Goal: Information Seeking & Learning: Learn about a topic

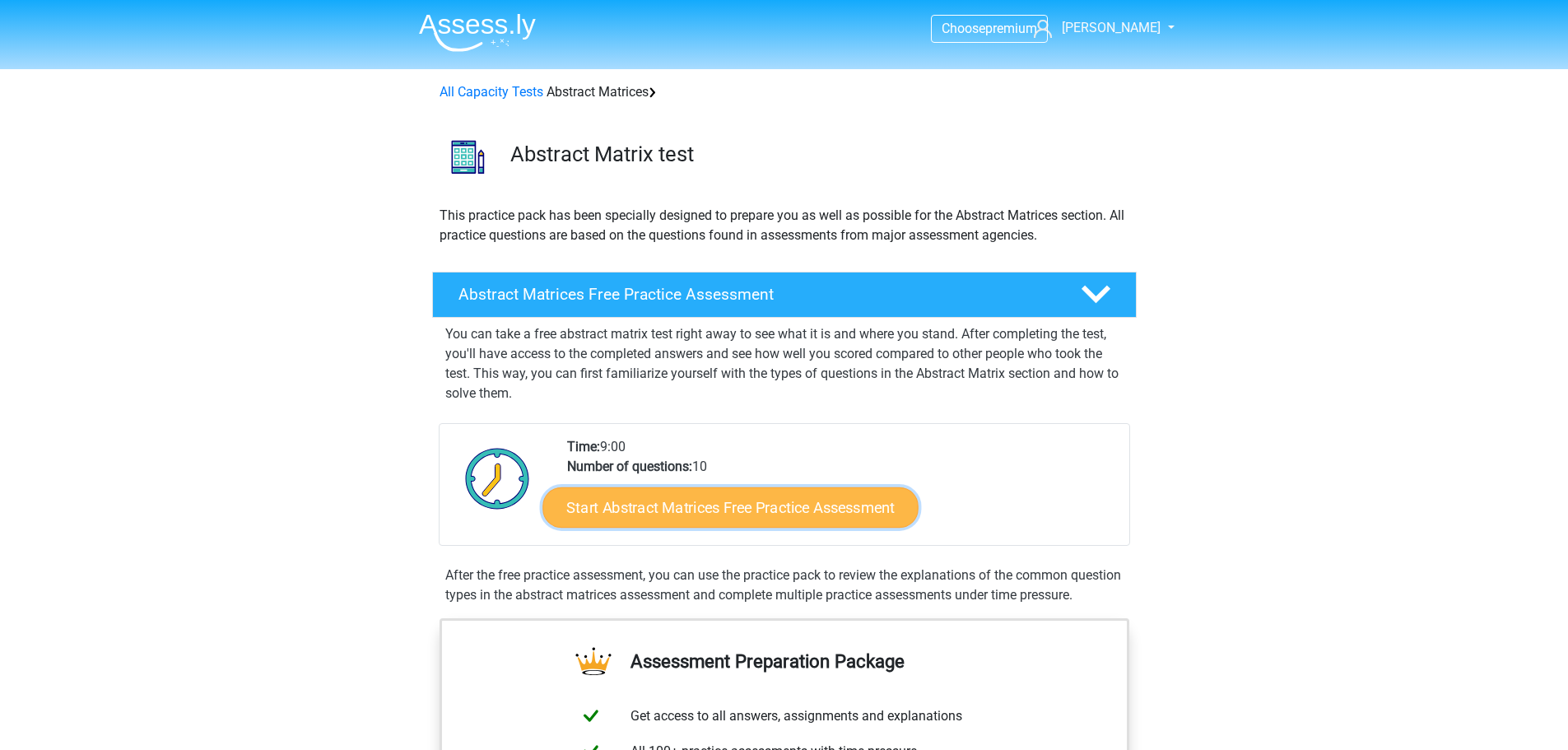
click at [686, 511] on font "Start Abstract Matrices Free Practice Assessment" at bounding box center [731, 507] width 329 height 18
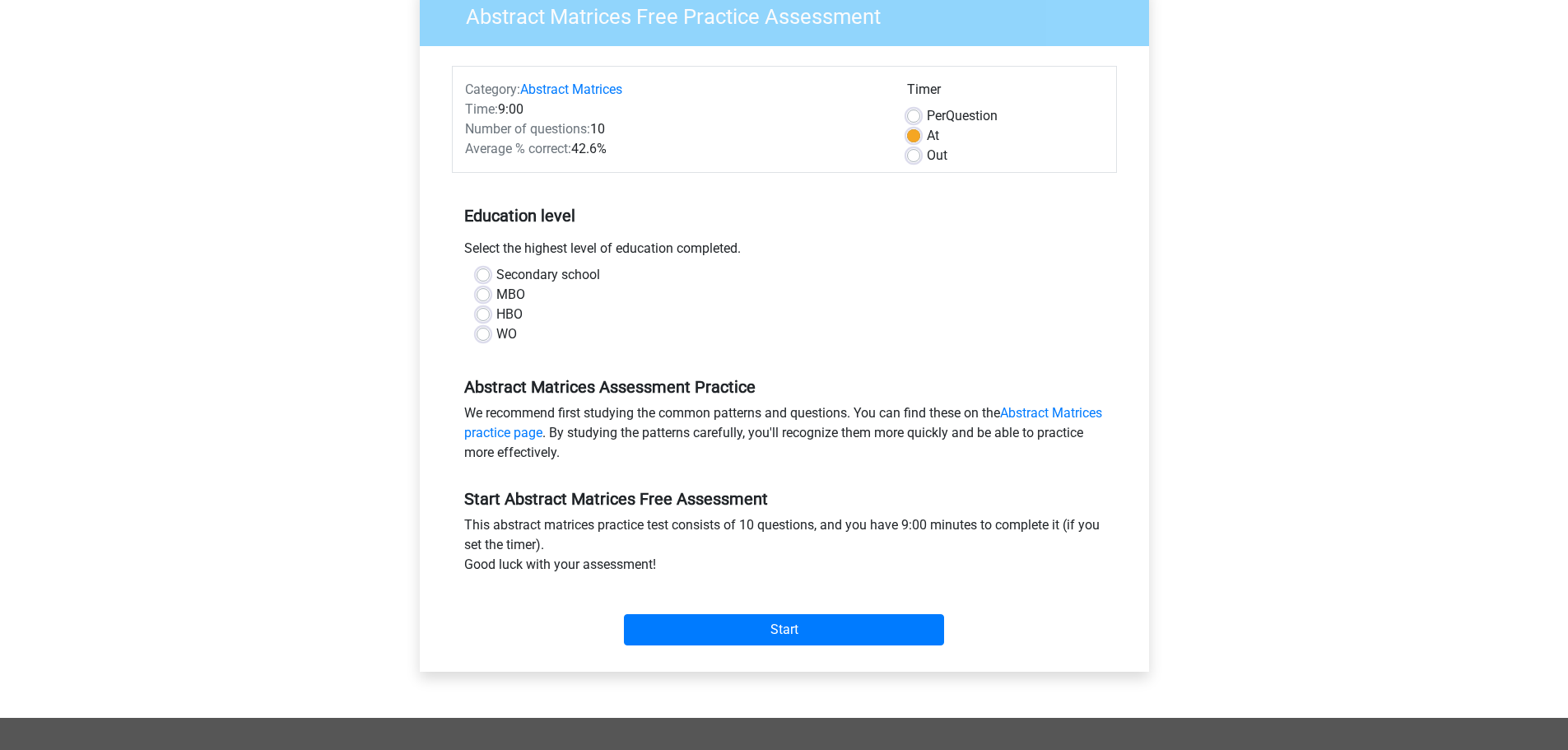
scroll to position [551, 0]
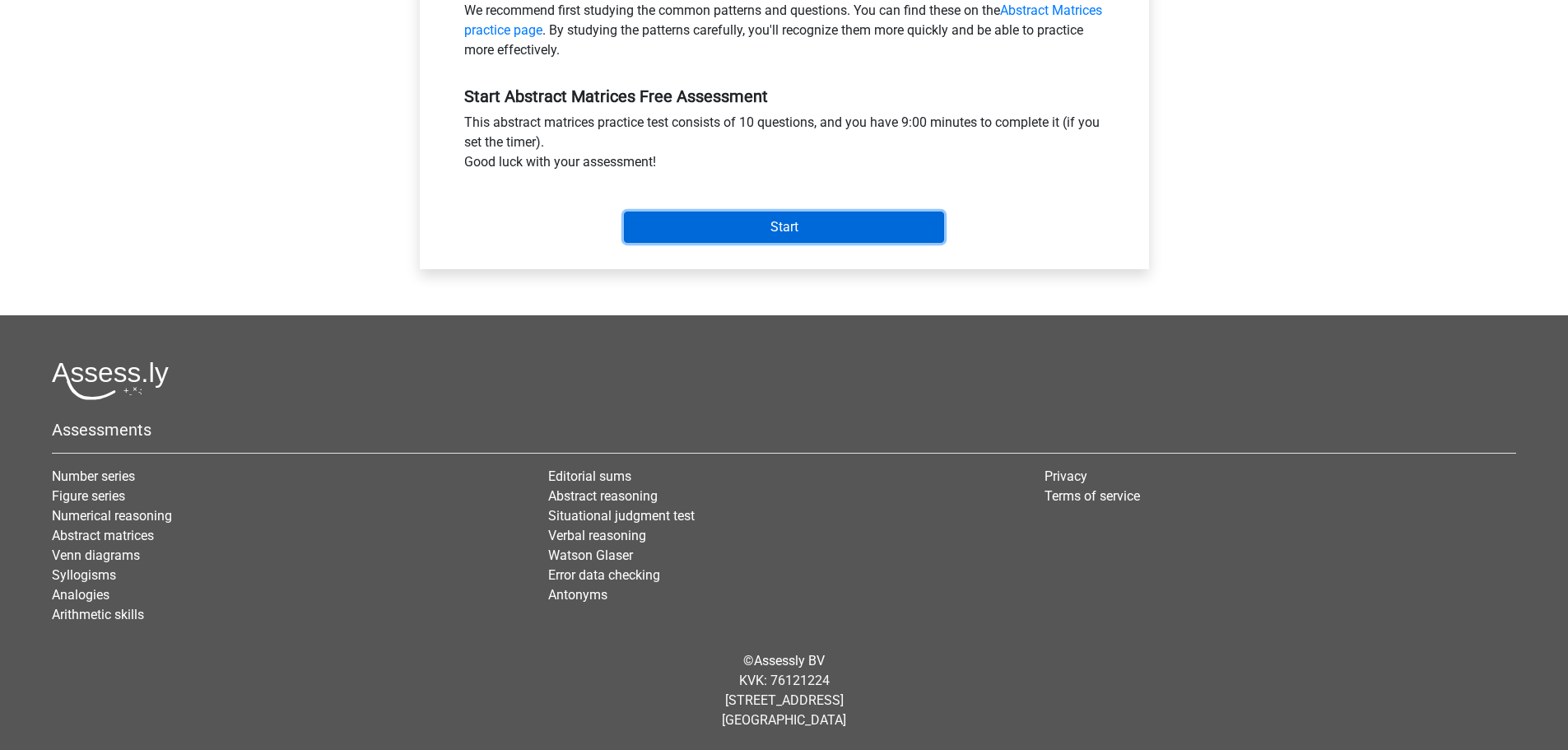
click at [754, 217] on input "Start" at bounding box center [784, 227] width 321 height 31
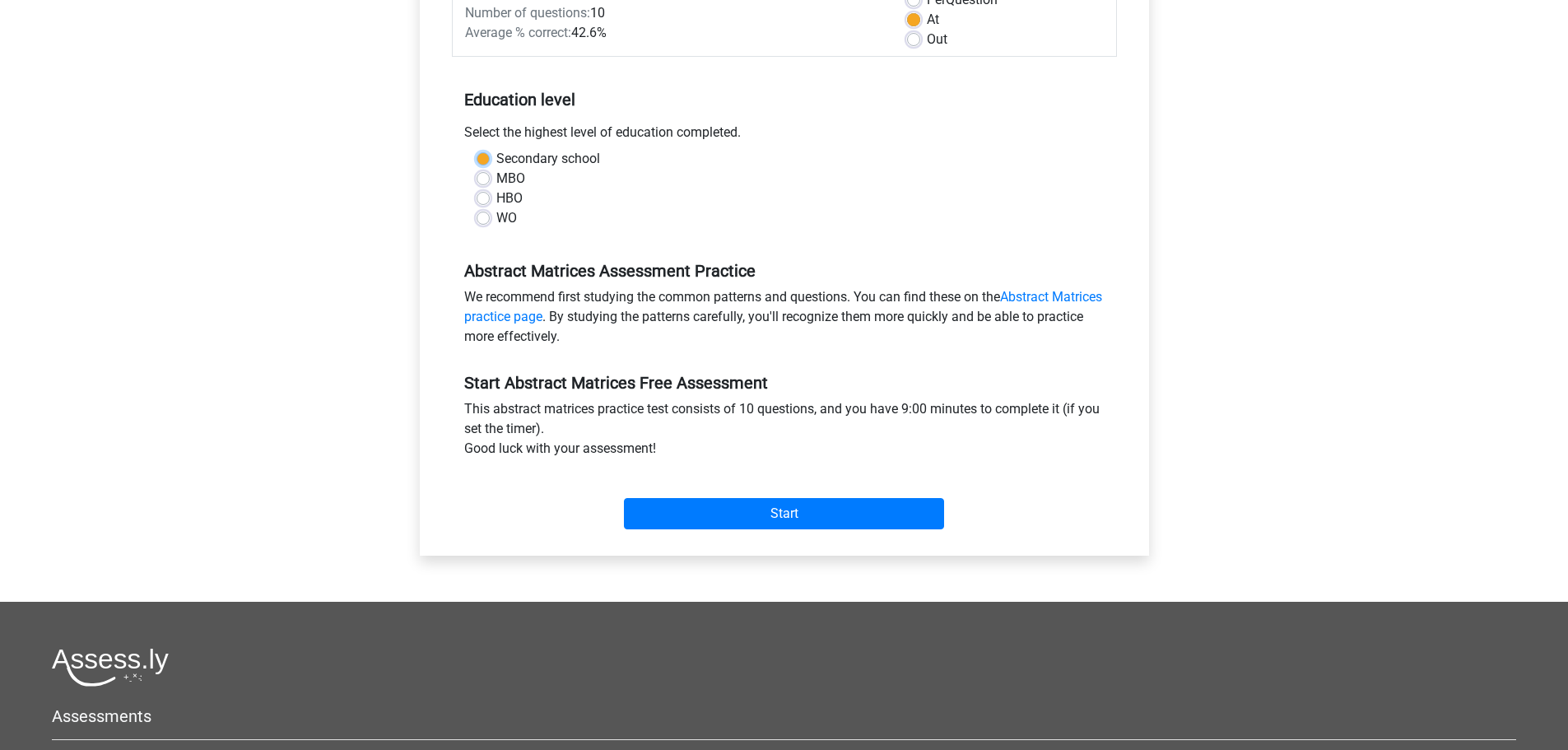
scroll to position [166, 0]
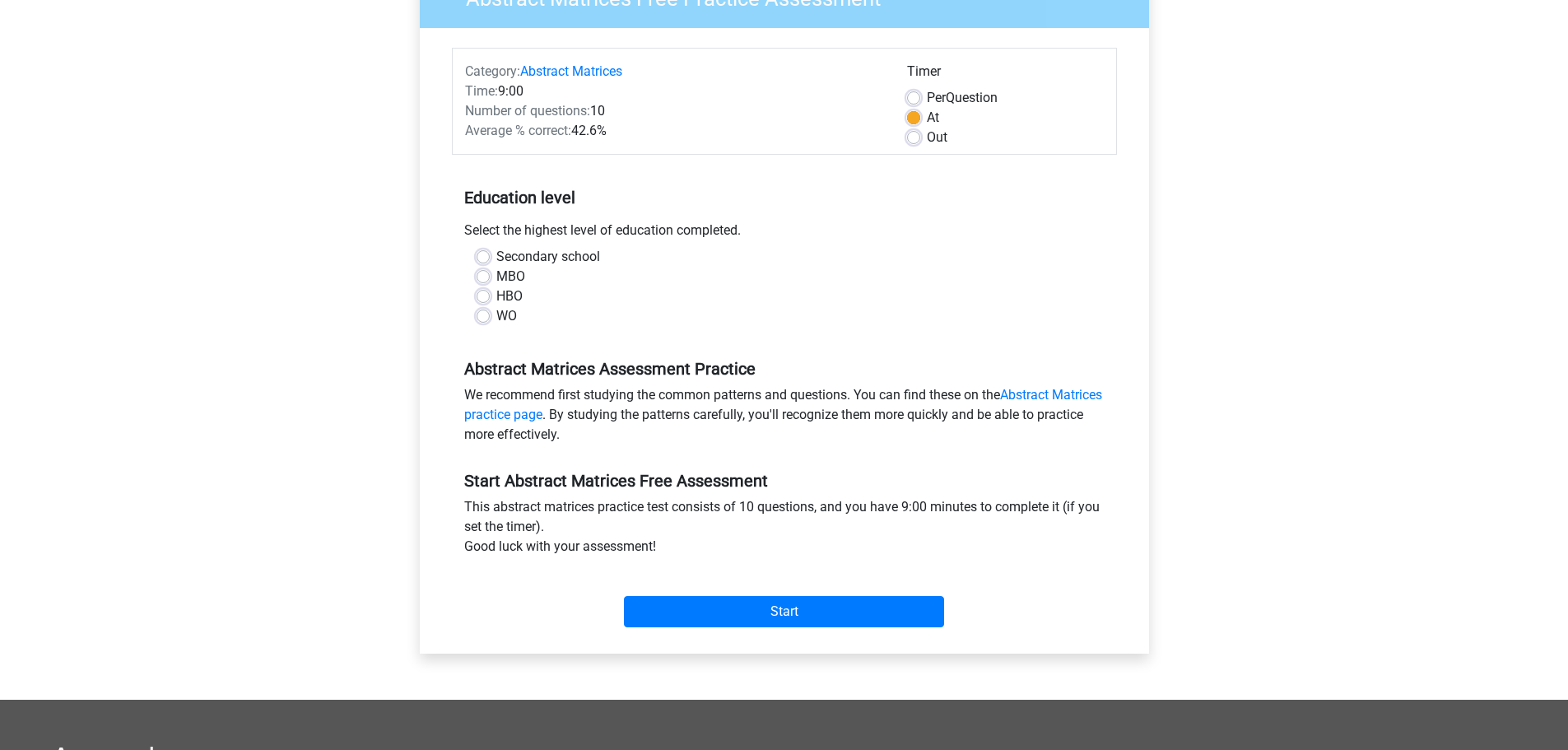
click at [235, 306] on div "Choose premium [PERSON_NAME] [EMAIL_ADDRESS][DOMAIN_NAME]" at bounding box center [784, 484] width 1568 height 1301
click at [496, 259] on label "Secondary school" at bounding box center [548, 257] width 104 height 20
click at [486, 259] on input "Secondary school" at bounding box center [483, 255] width 13 height 16
radio input "true"
click at [496, 275] on label "MBO" at bounding box center [510, 277] width 29 height 20
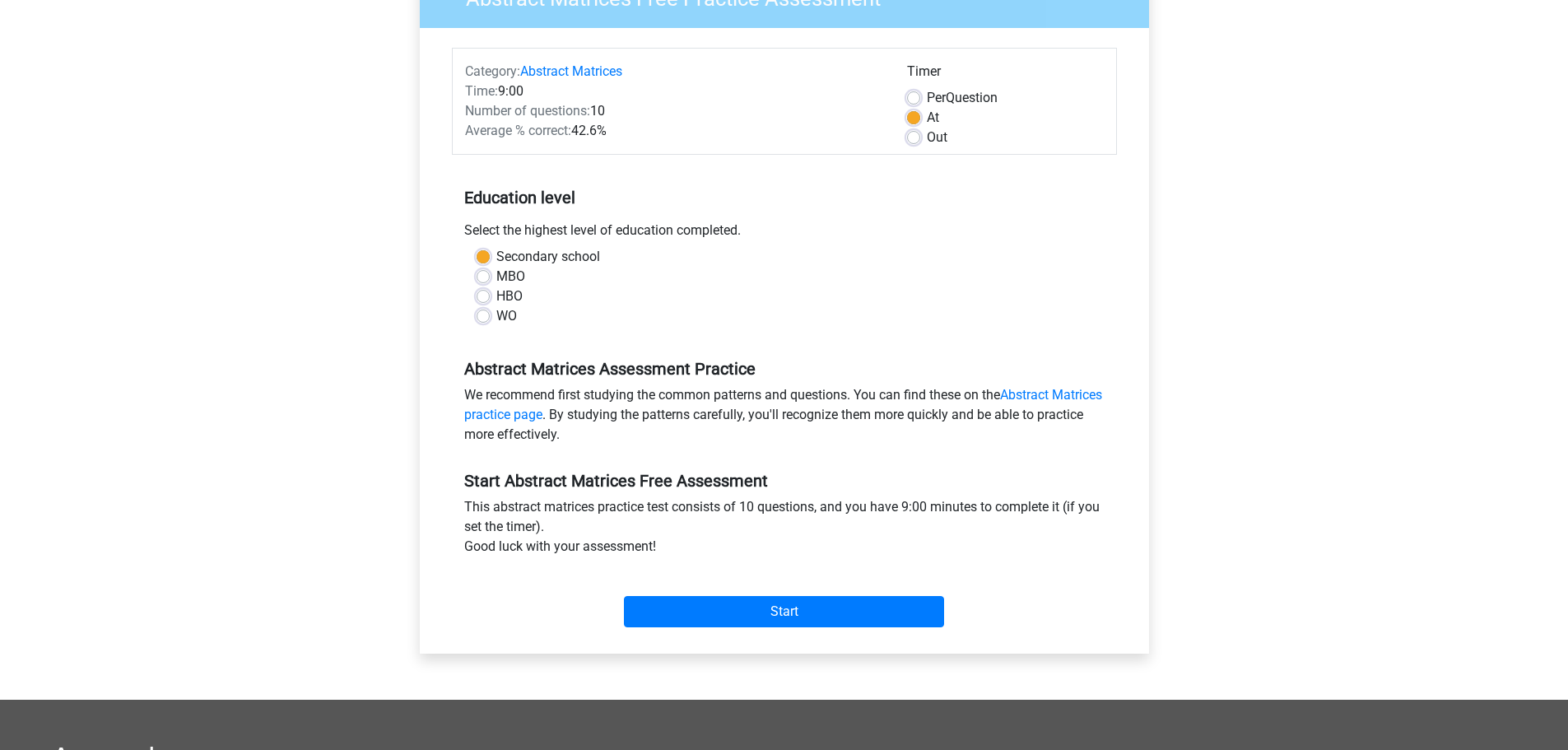
click at [483, 275] on input "MBO" at bounding box center [483, 275] width 13 height 16
radio input "true"
click at [496, 254] on label "Secondary school" at bounding box center [548, 257] width 104 height 20
click at [483, 254] on input "Secondary school" at bounding box center [483, 255] width 13 height 16
radio input "true"
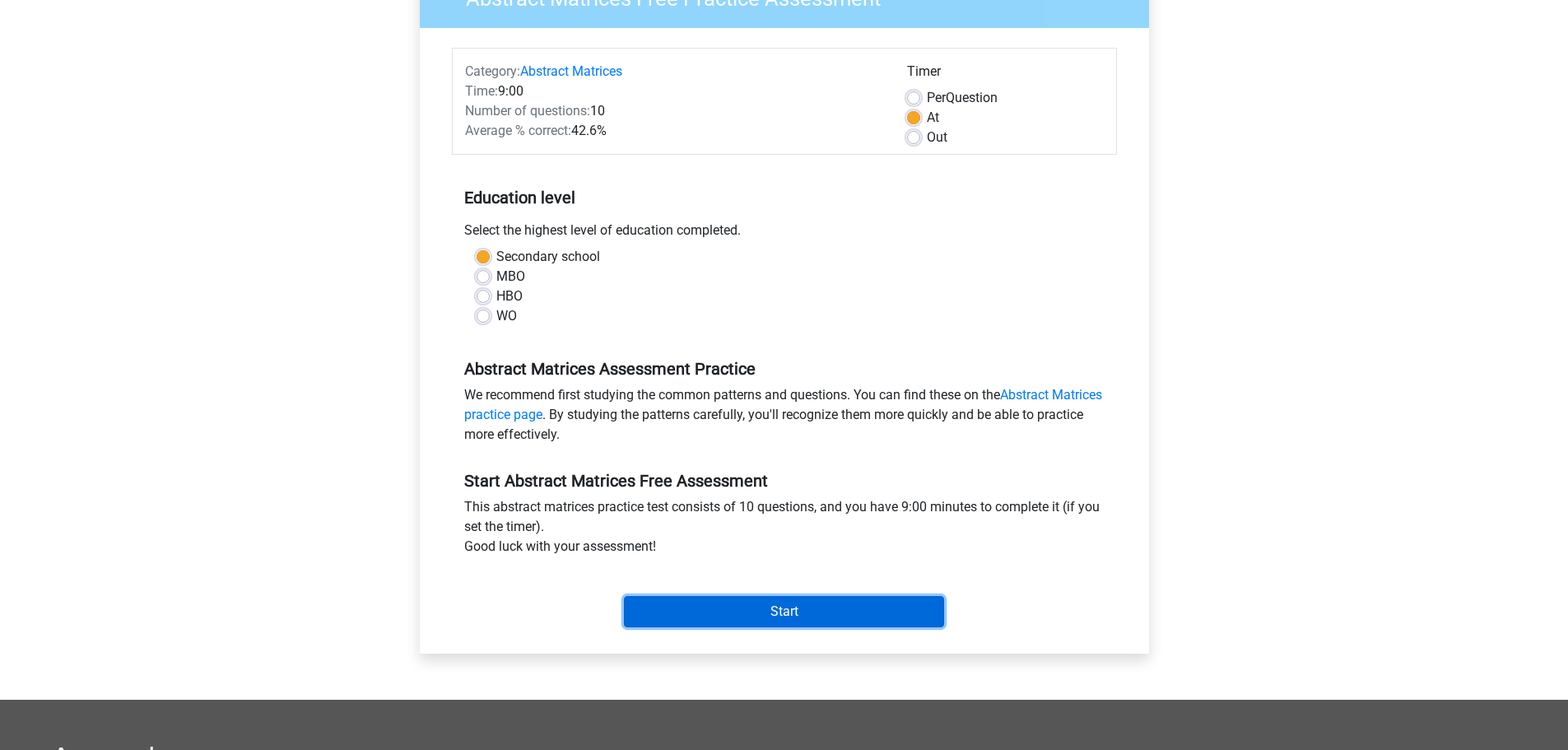
click at [803, 611] on input "Start" at bounding box center [784, 612] width 321 height 31
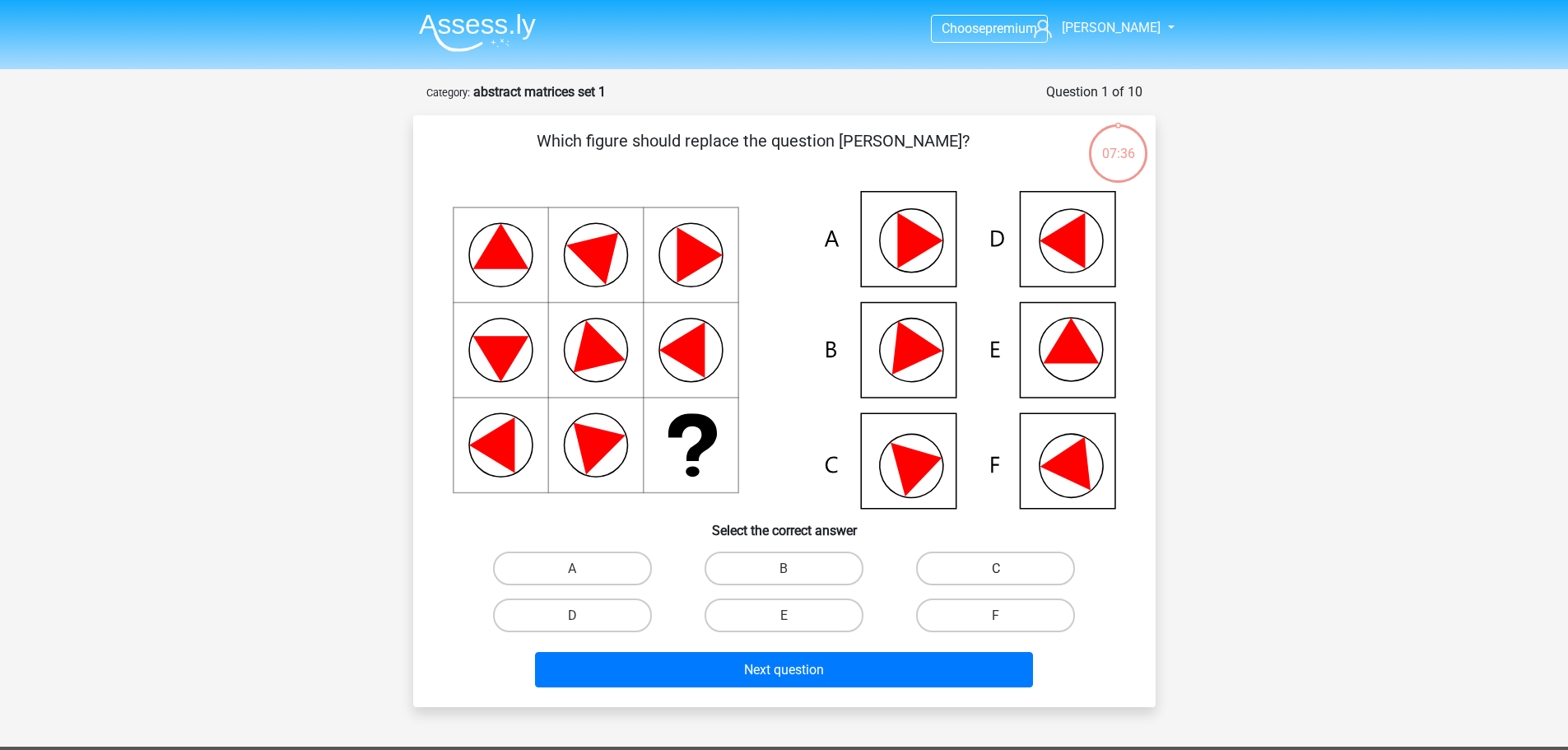
click at [981, 576] on label "C" at bounding box center [995, 568] width 159 height 34
click at [996, 576] on input "C" at bounding box center [1002, 574] width 11 height 11
radio input "true"
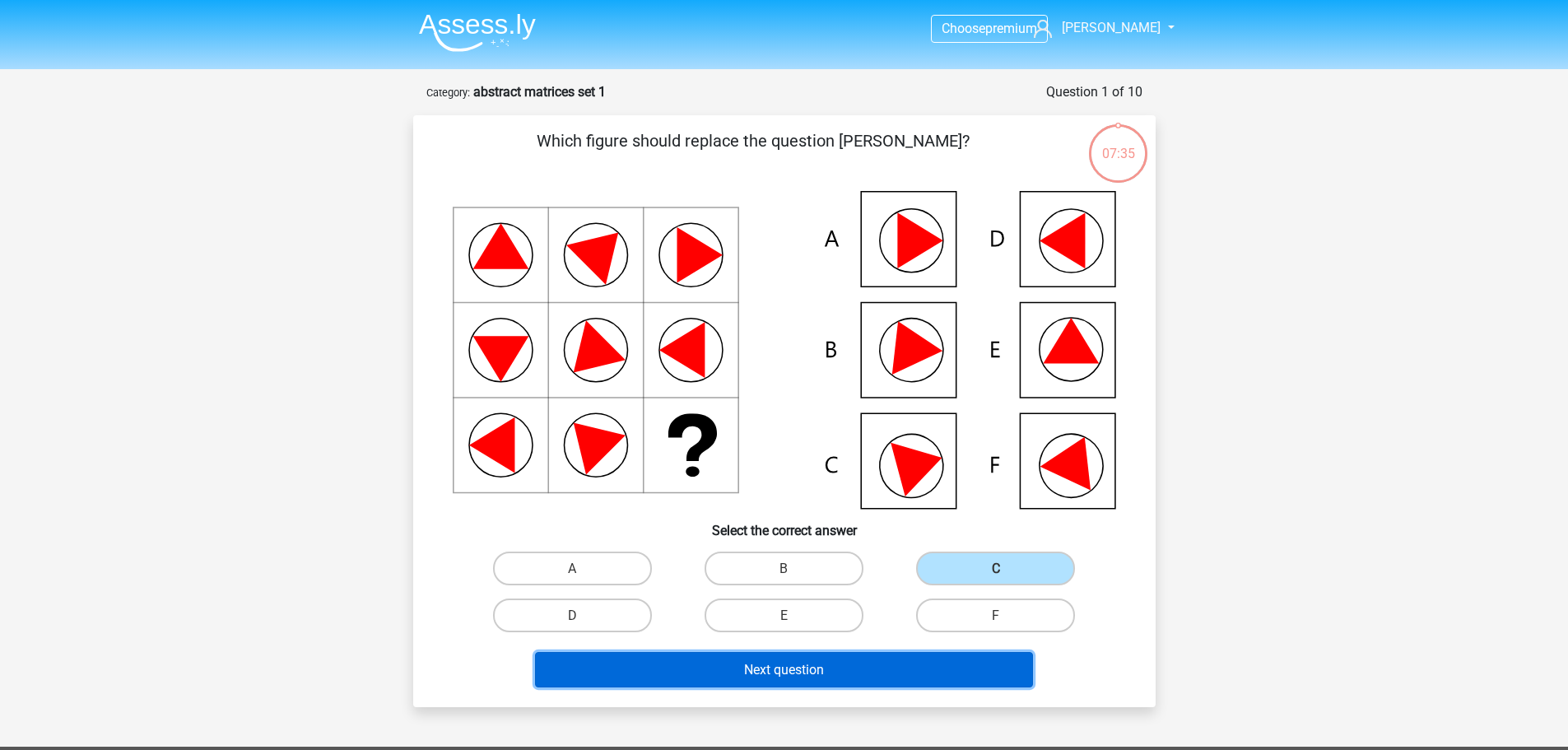
click at [815, 678] on font "Next question" at bounding box center [784, 670] width 79 height 16
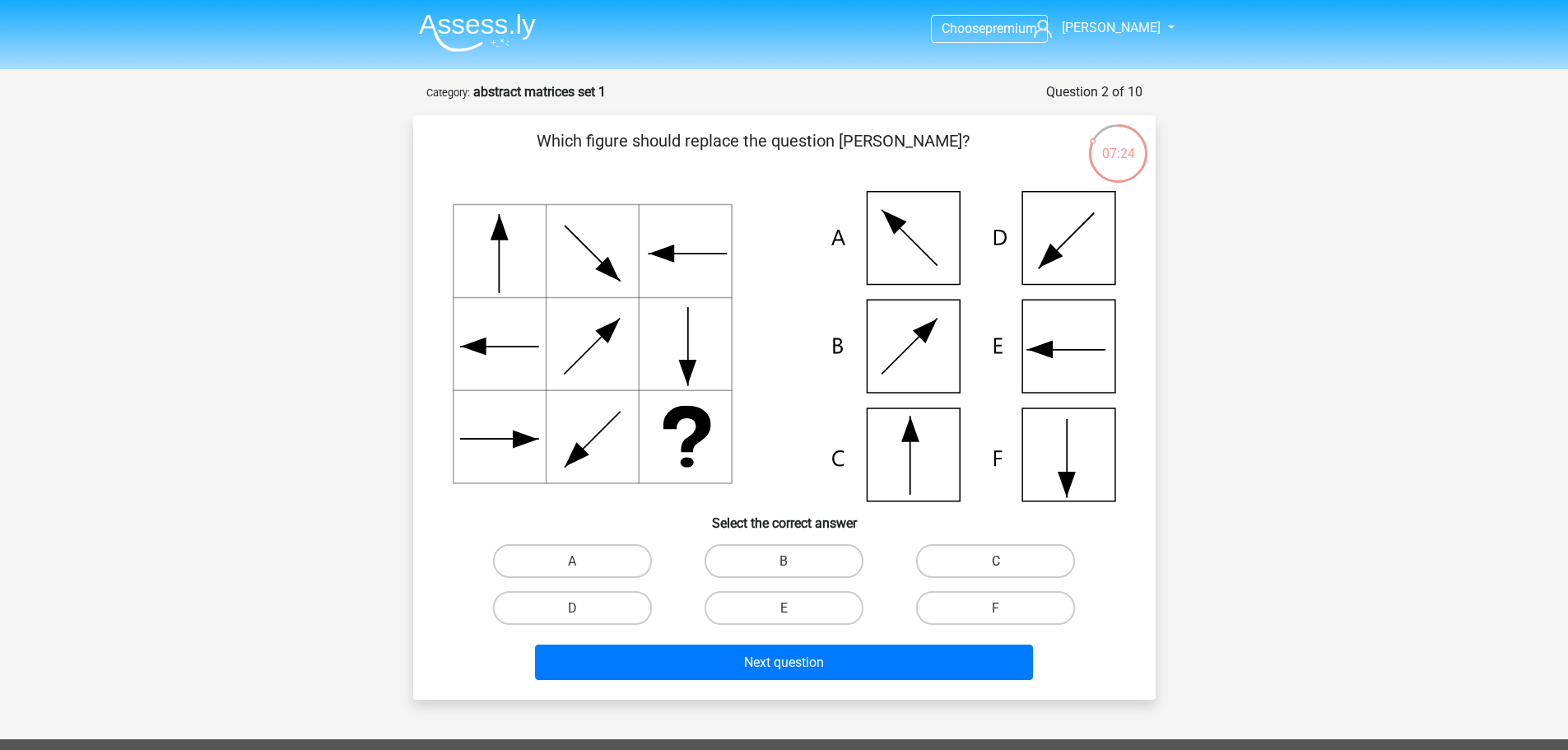
click at [964, 559] on label "C" at bounding box center [995, 561] width 159 height 34
click at [996, 561] on input "C" at bounding box center [1002, 566] width 11 height 11
radio input "true"
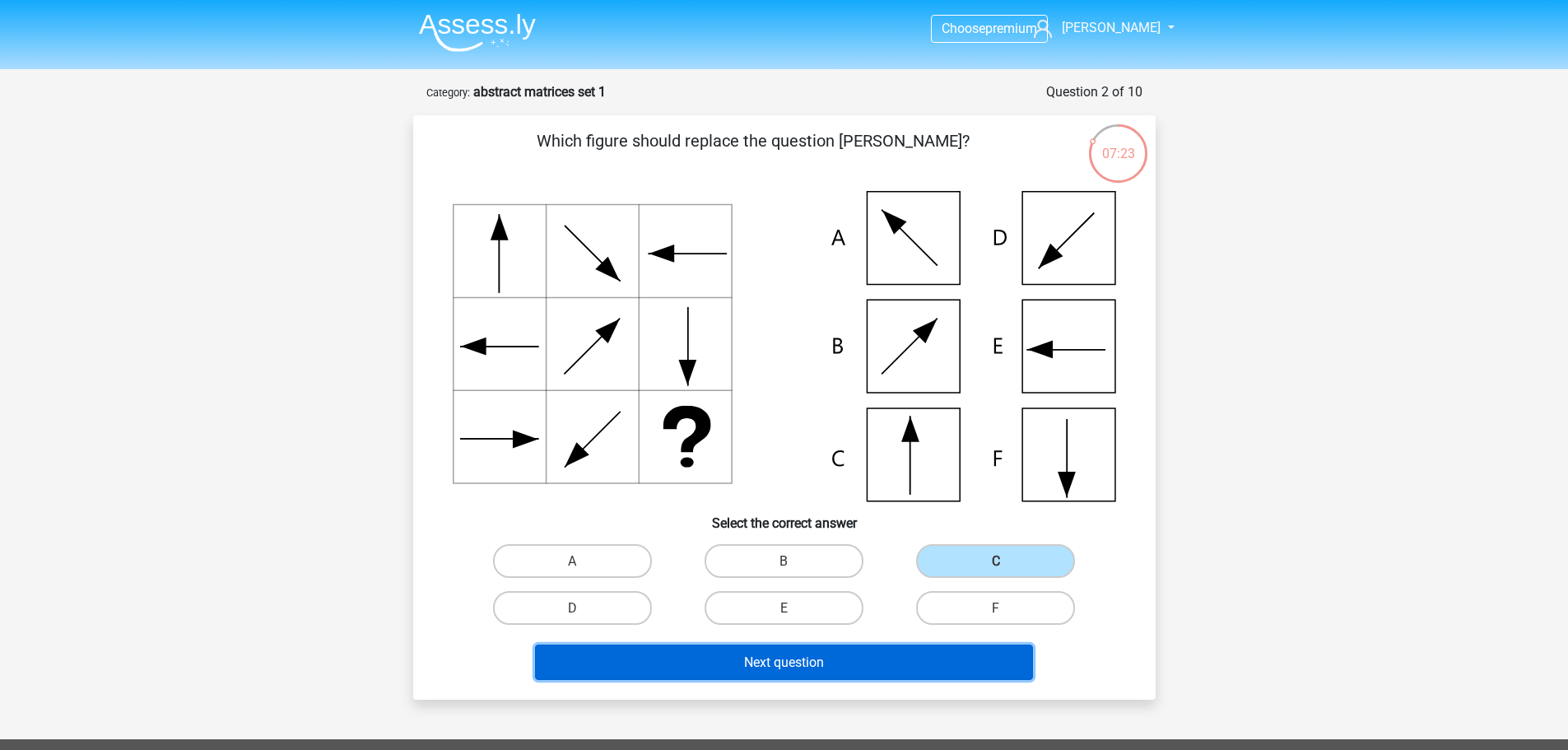
click at [855, 666] on button "Next question" at bounding box center [784, 662] width 498 height 36
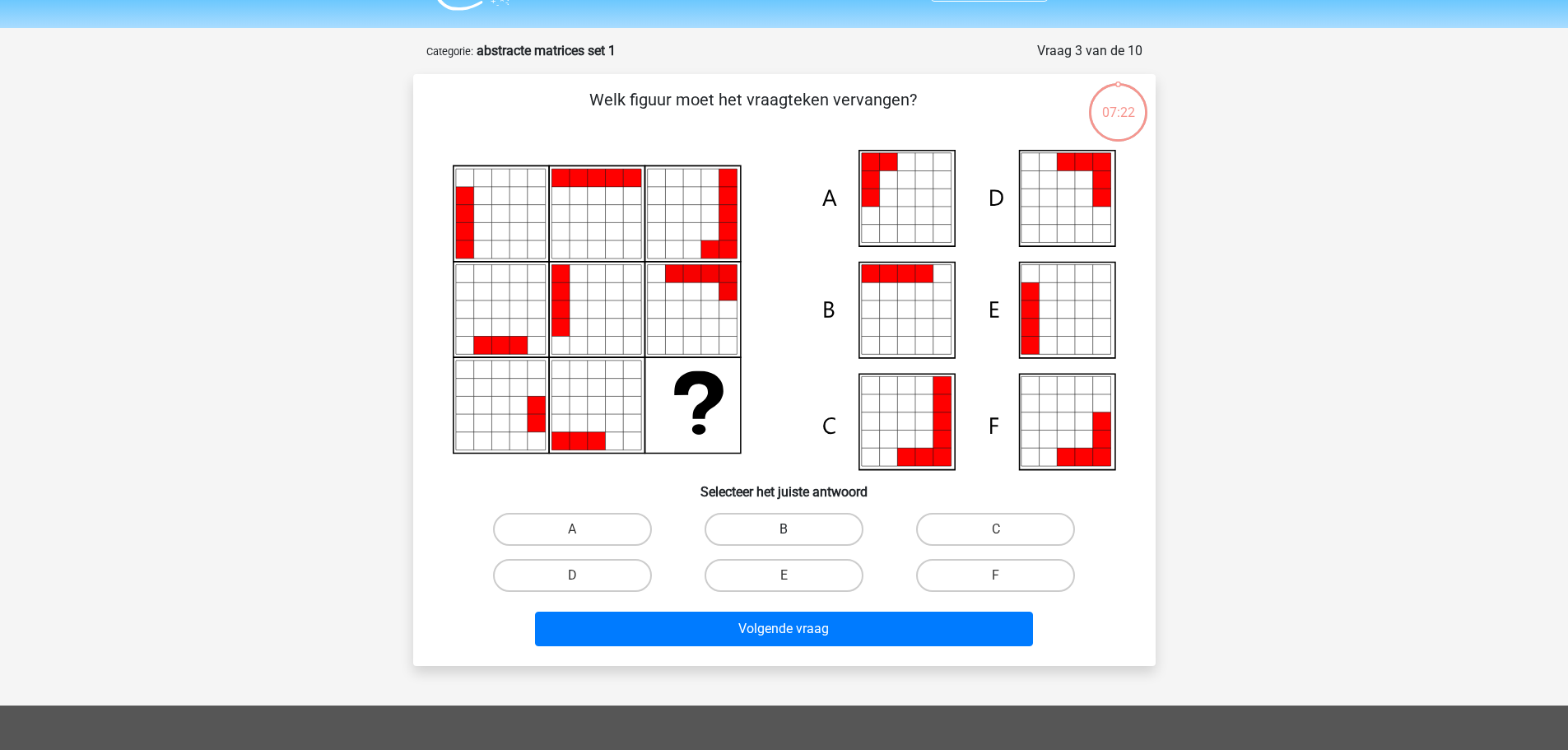
scroll to position [82, 0]
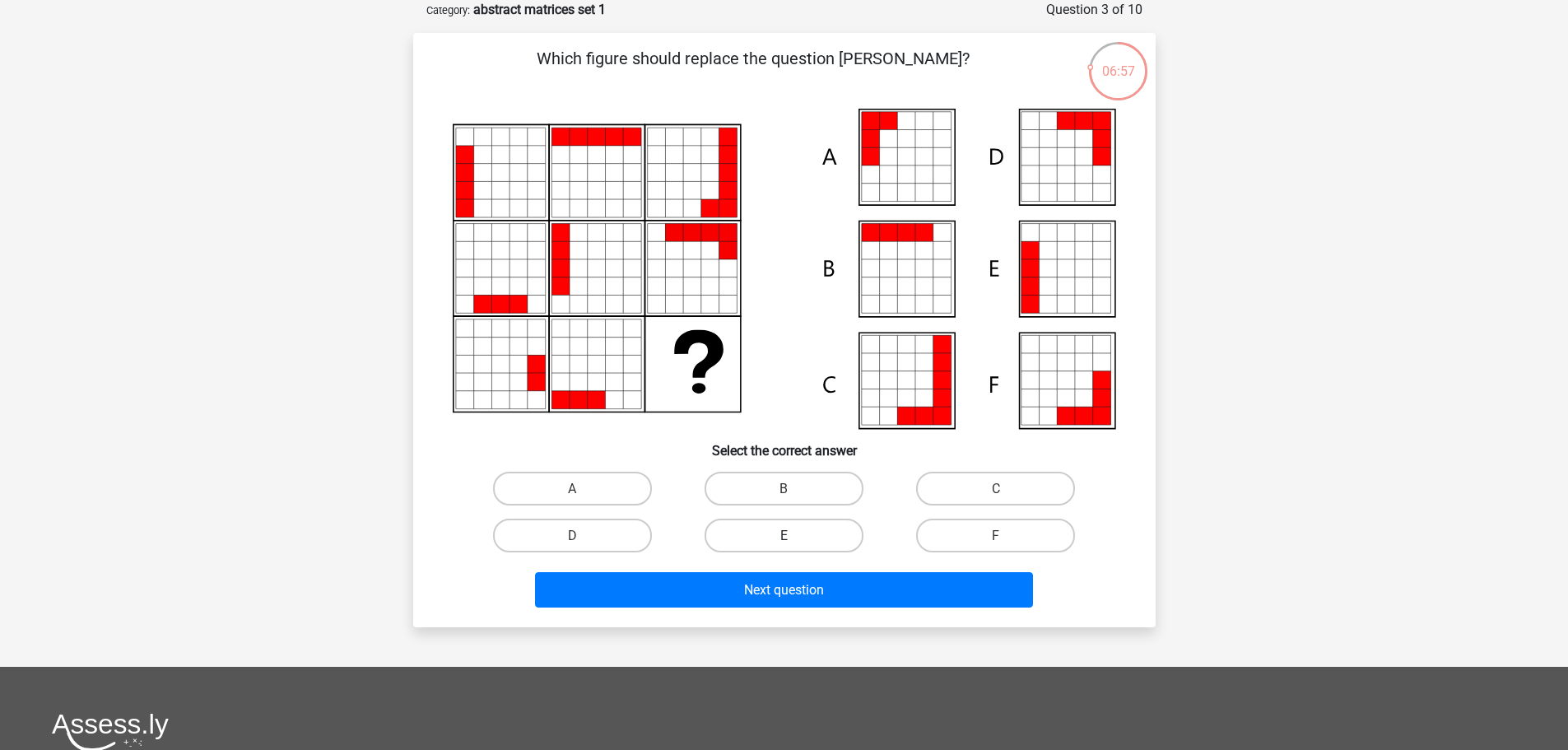
click at [801, 531] on label "E" at bounding box center [784, 535] width 159 height 34
click at [795, 535] on input "E" at bounding box center [789, 541] width 11 height 11
radio input "true"
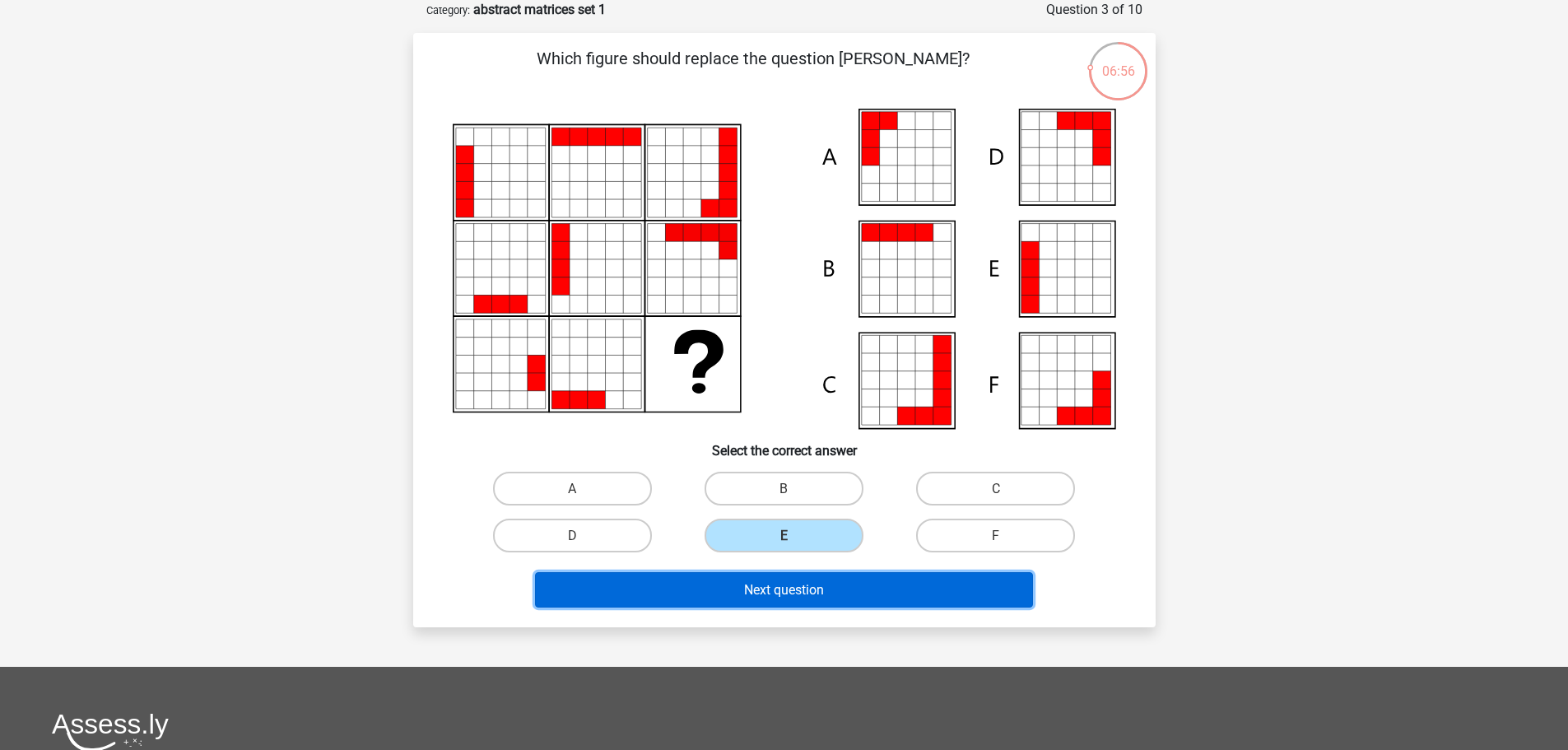
click at [821, 591] on font "Next question" at bounding box center [784, 589] width 79 height 16
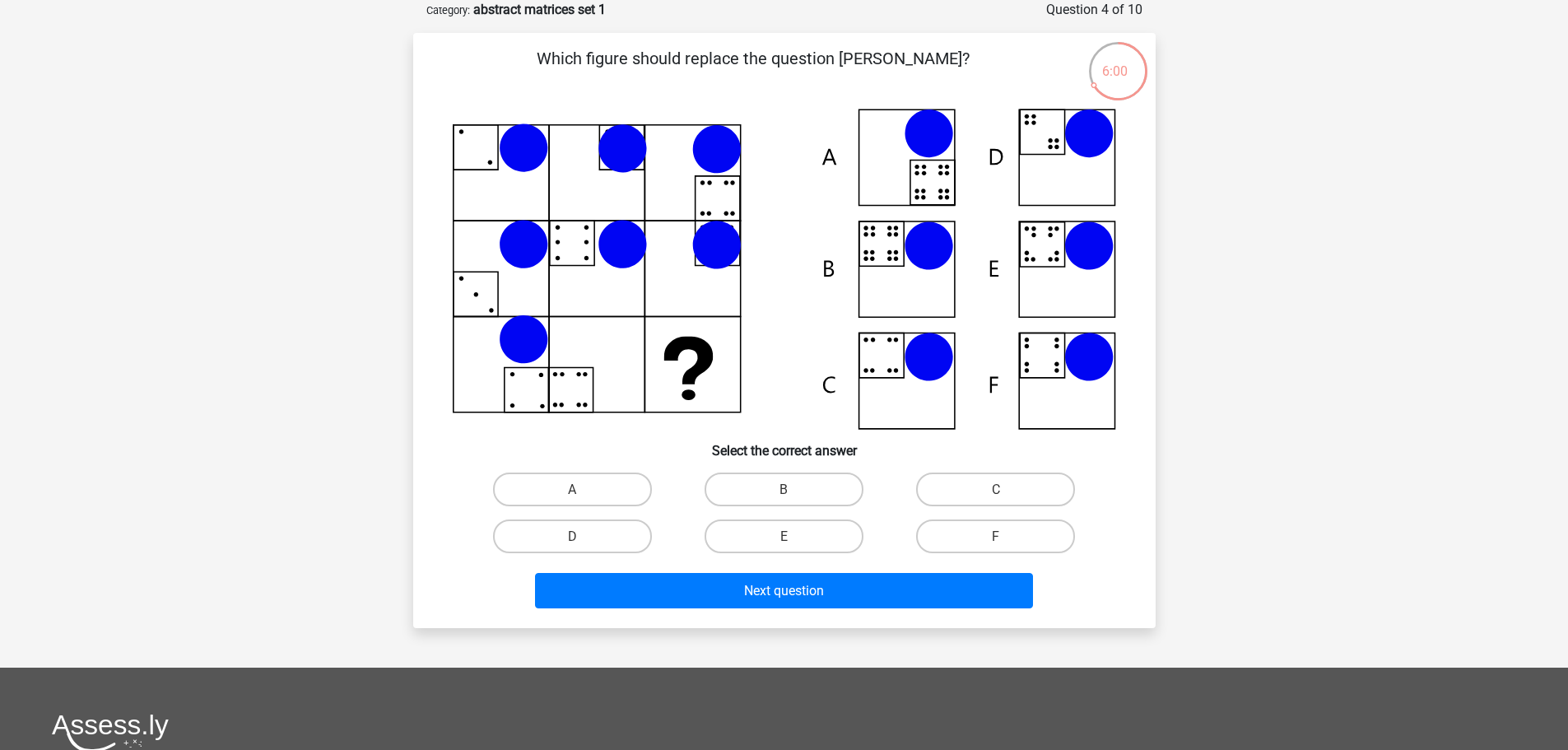
click at [788, 544] on input "E" at bounding box center [789, 542] width 11 height 11
radio input "true"
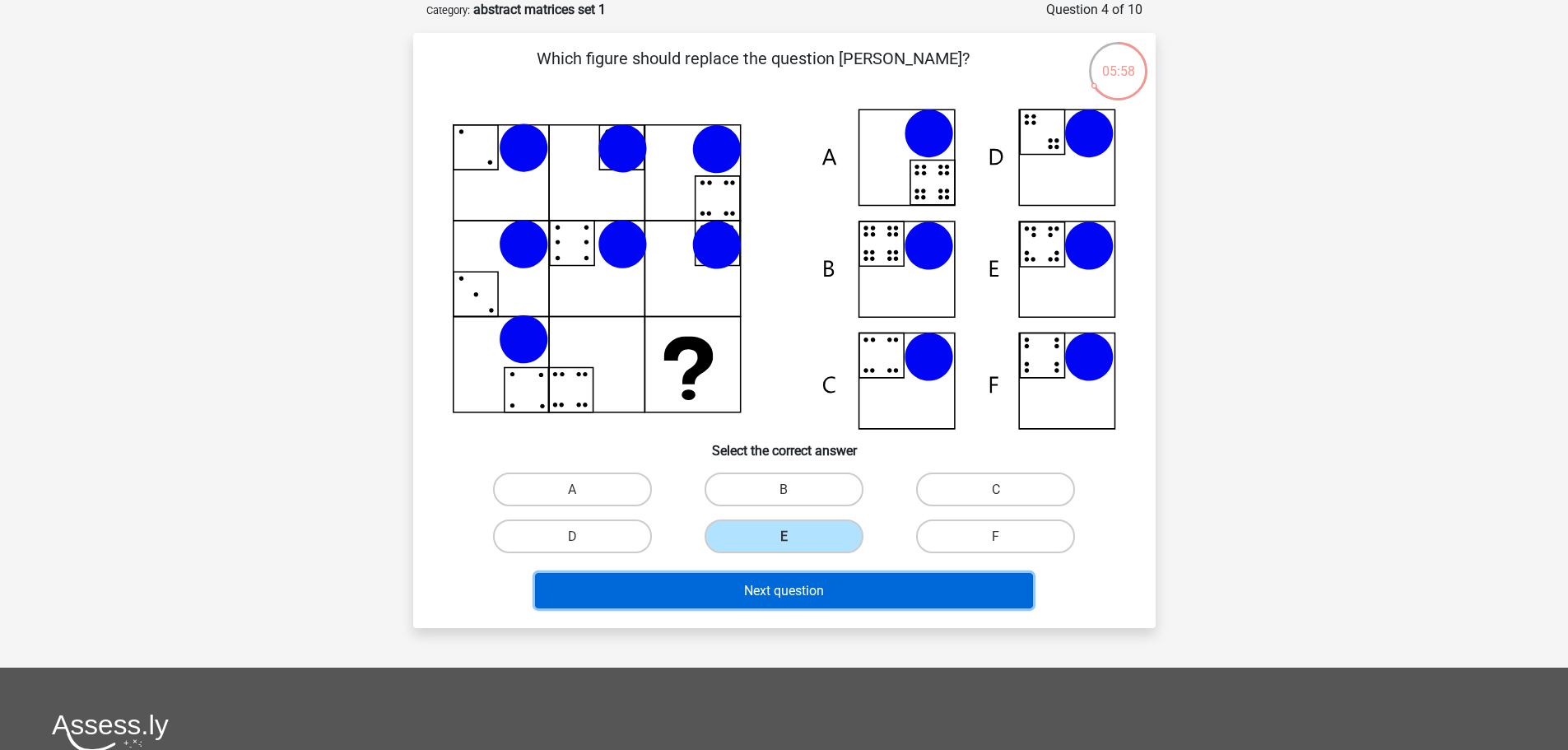
click at [823, 587] on font "Next question" at bounding box center [784, 590] width 79 height 16
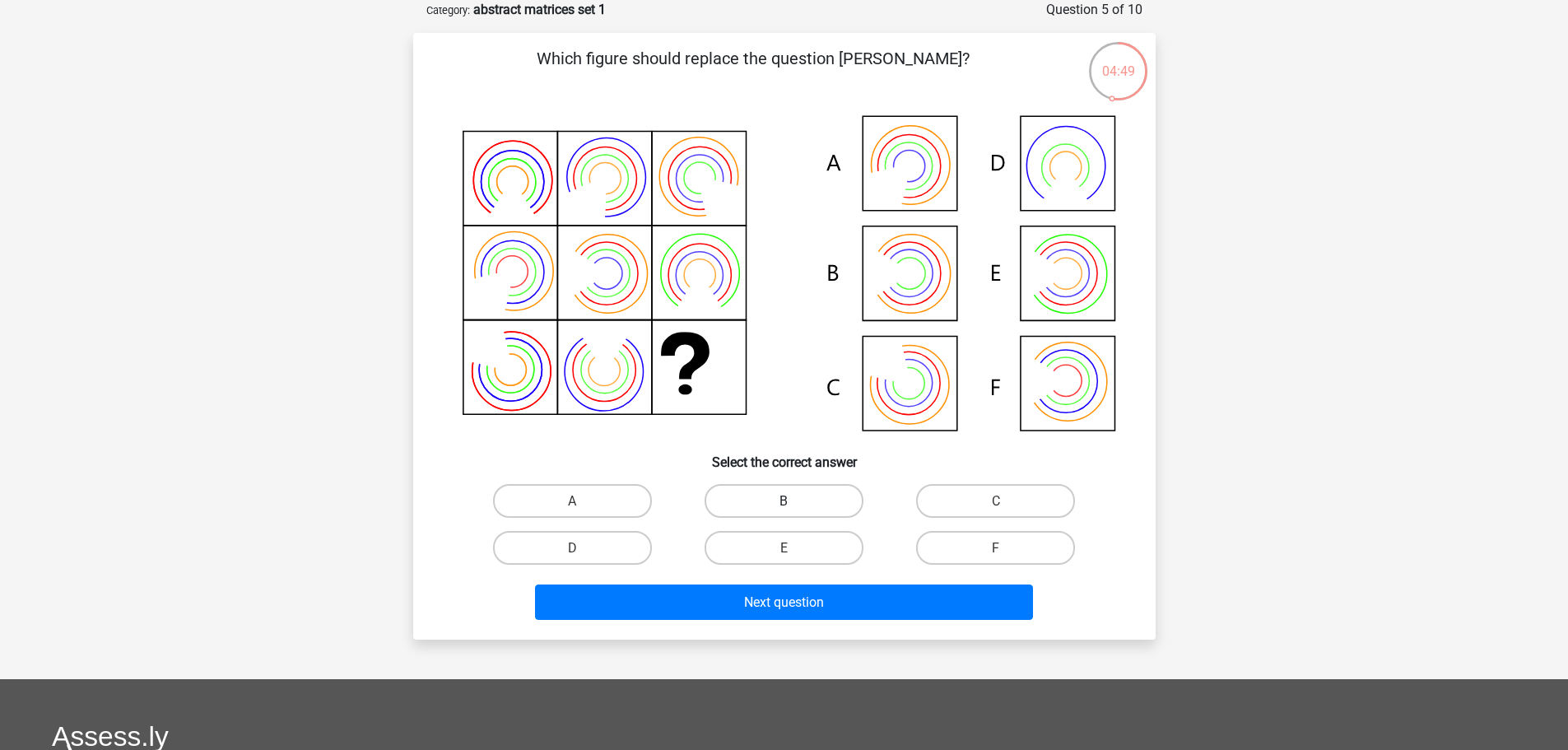
drag, startPoint x: 773, startPoint y: 498, endPoint x: 782, endPoint y: 509, distance: 14.2
click at [774, 498] on label "B" at bounding box center [784, 501] width 159 height 34
click at [784, 501] on input "B" at bounding box center [789, 506] width 11 height 11
radio input "true"
click at [983, 502] on label "C" at bounding box center [995, 501] width 159 height 34
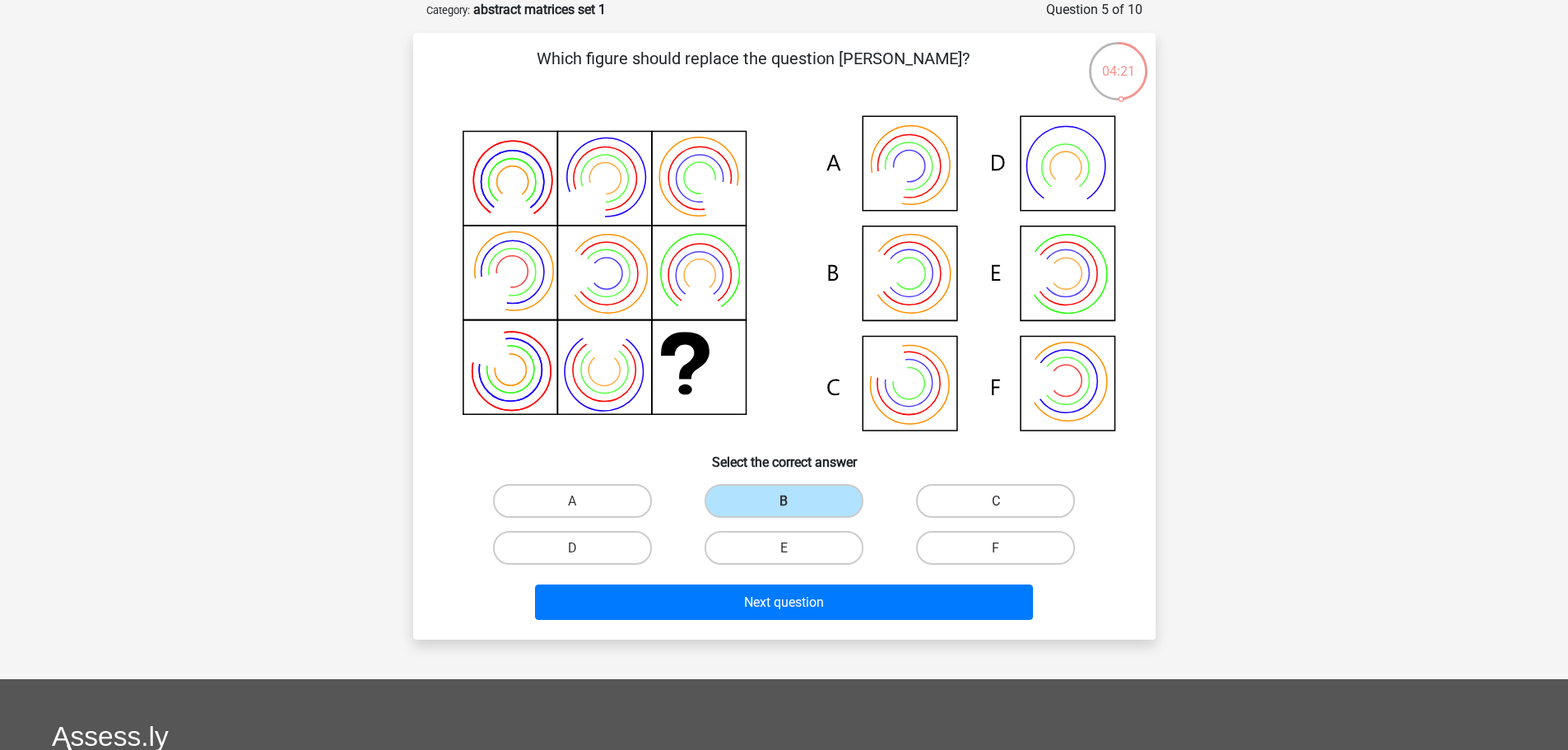
click at [996, 502] on input "C" at bounding box center [1002, 506] width 11 height 11
radio input "true"
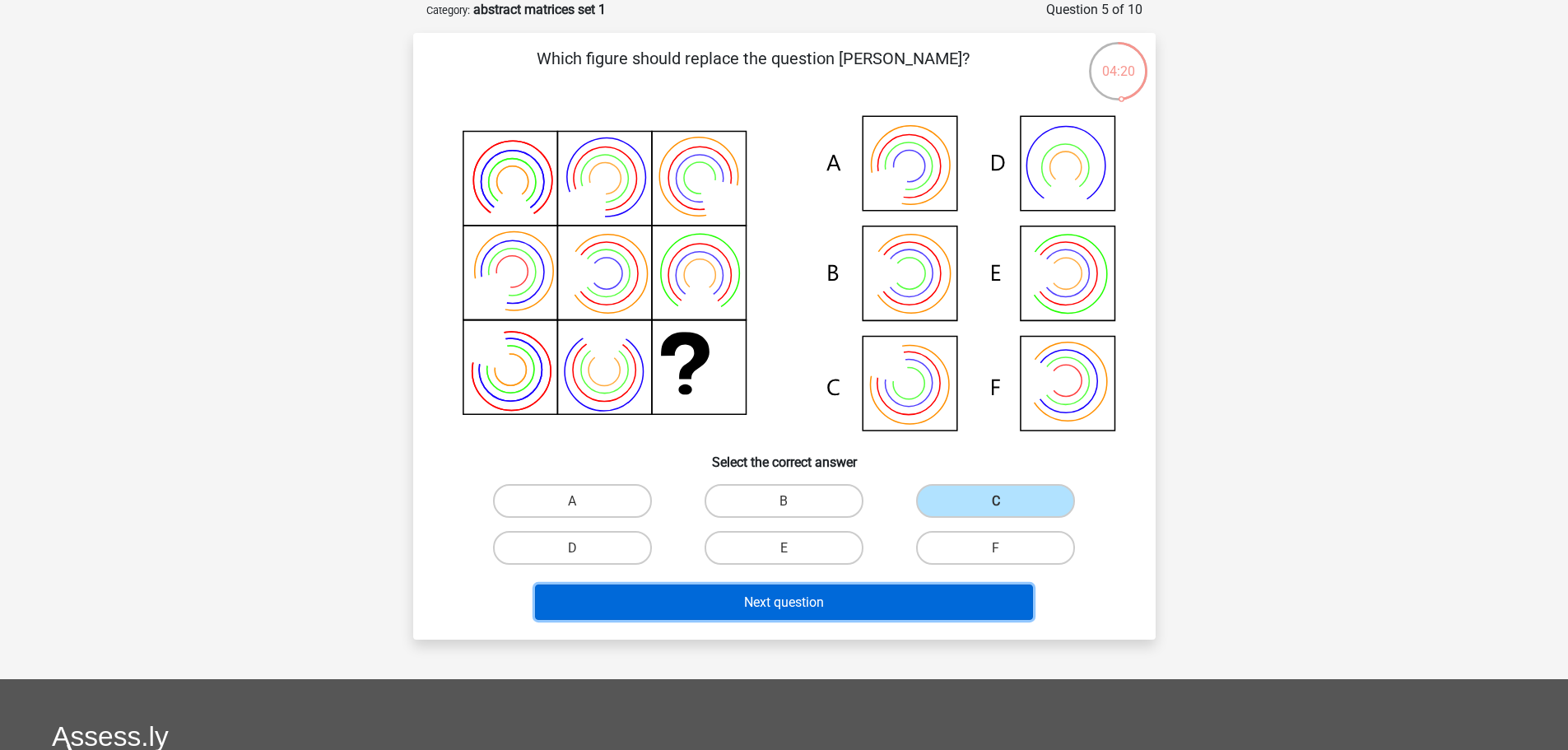
click at [868, 600] on button "Next question" at bounding box center [784, 602] width 498 height 36
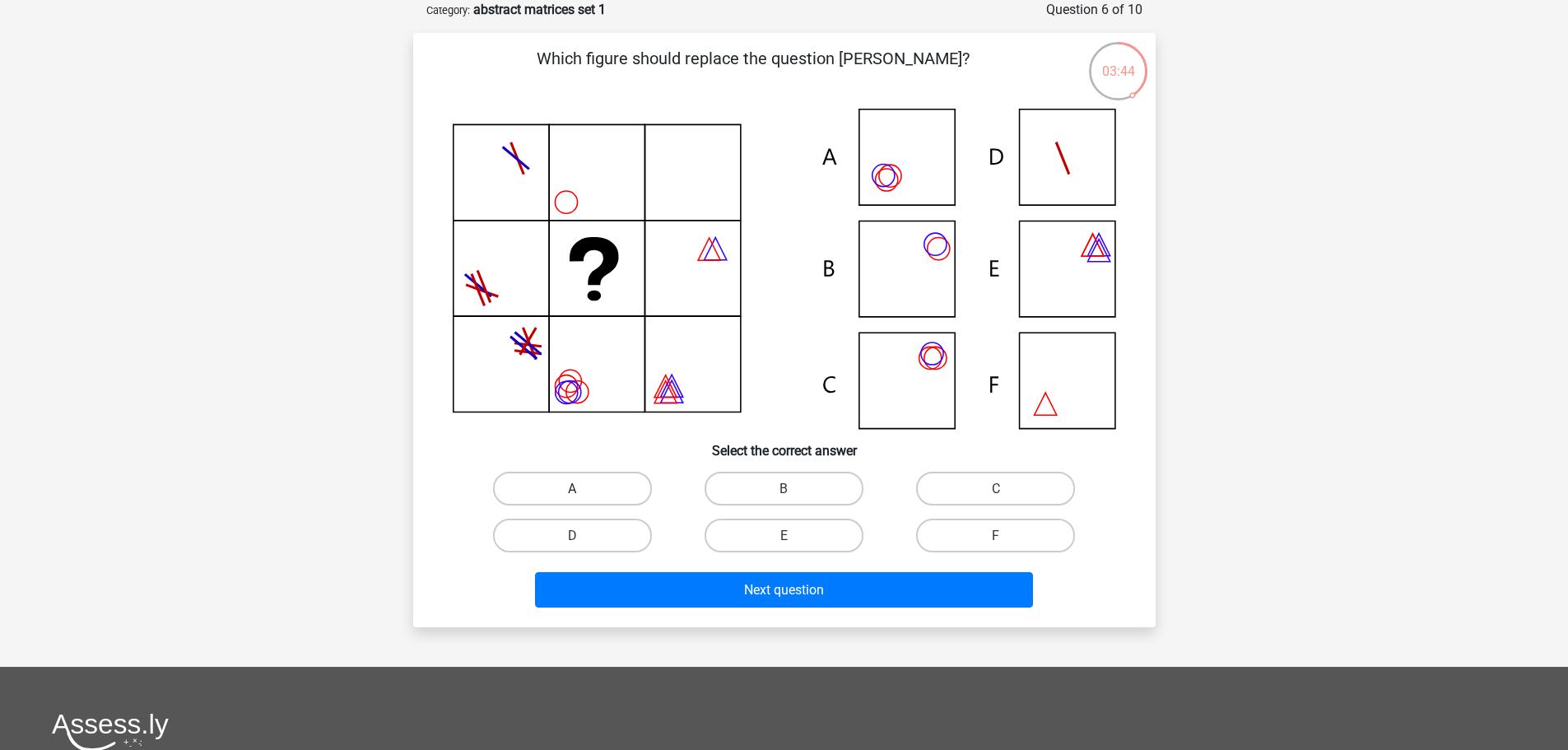
click at [594, 487] on label "A" at bounding box center [573, 488] width 159 height 34
click at [583, 488] on input "A" at bounding box center [577, 493] width 11 height 11
radio input "true"
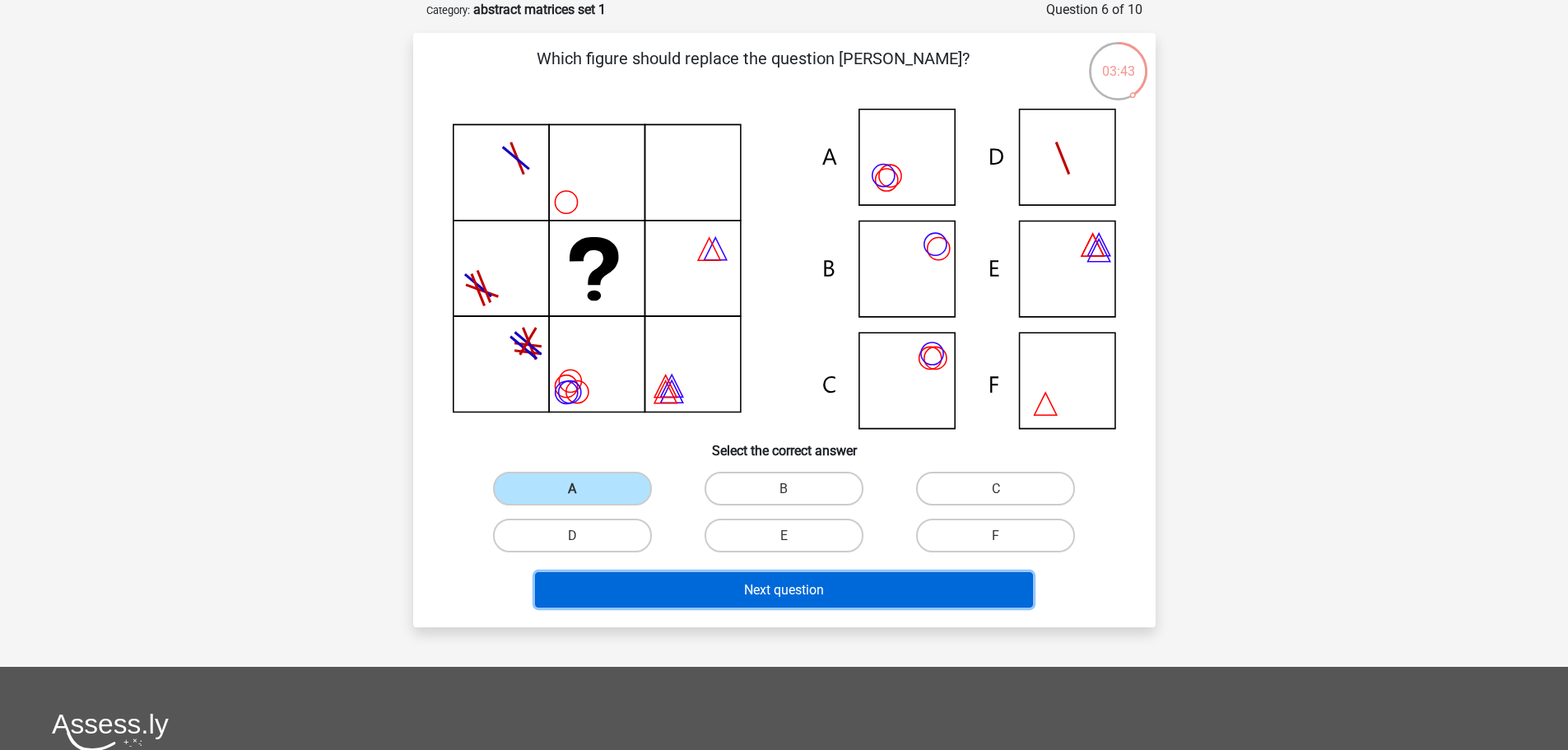
click at [730, 581] on button "Next question" at bounding box center [784, 589] width 498 height 36
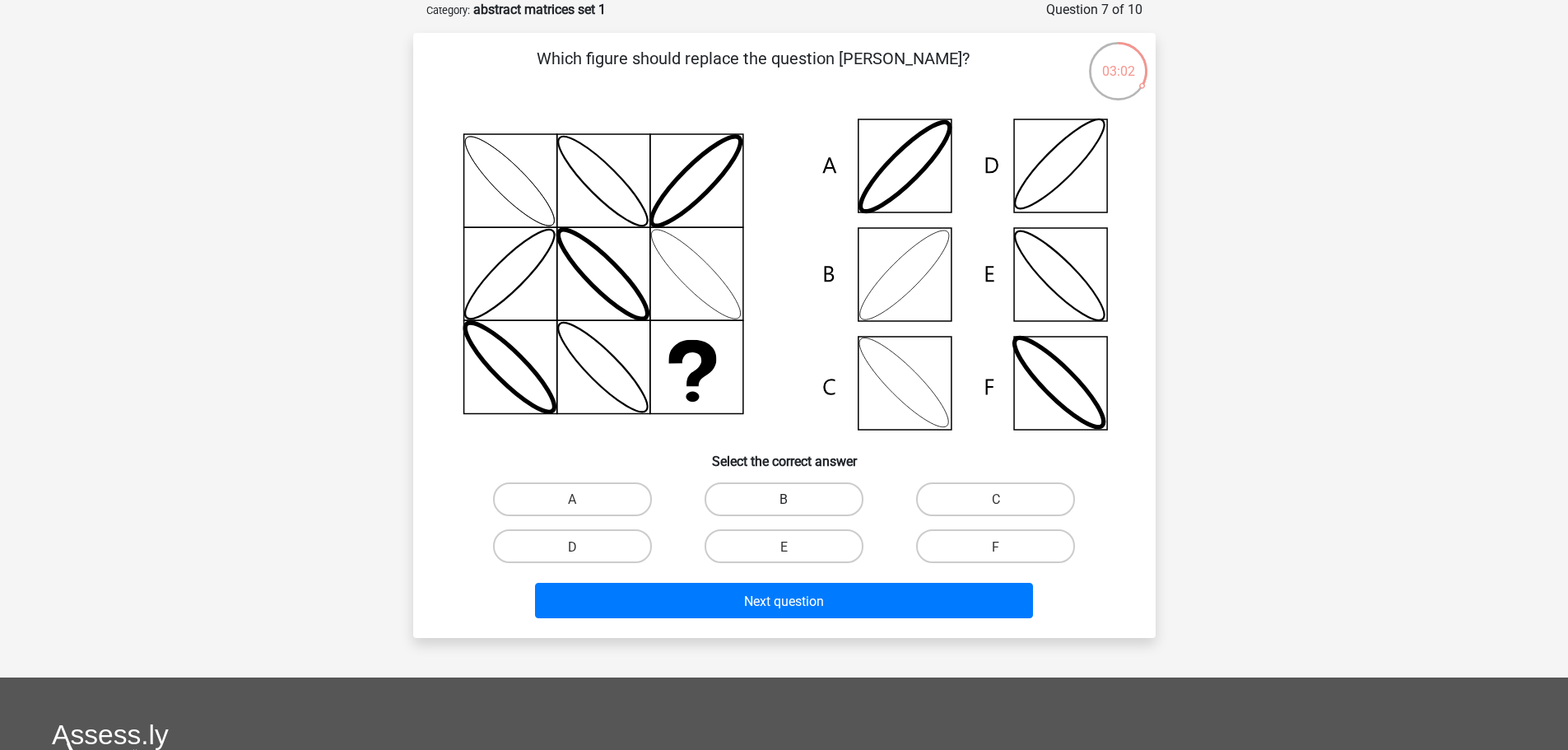
click at [763, 501] on label "B" at bounding box center [784, 499] width 159 height 34
click at [784, 501] on input "B" at bounding box center [789, 504] width 11 height 11
radio input "true"
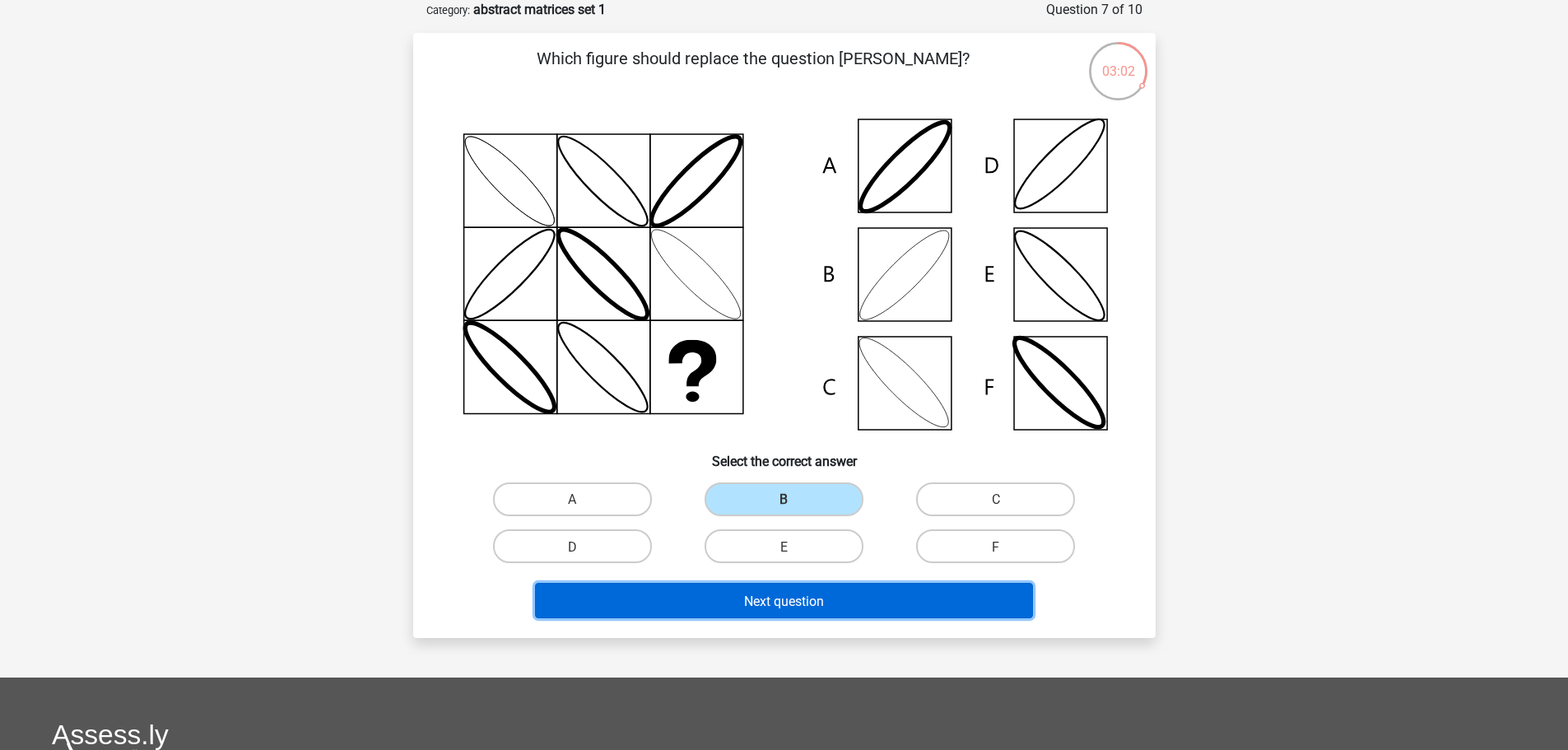
click at [772, 603] on font "Next question" at bounding box center [784, 600] width 79 height 16
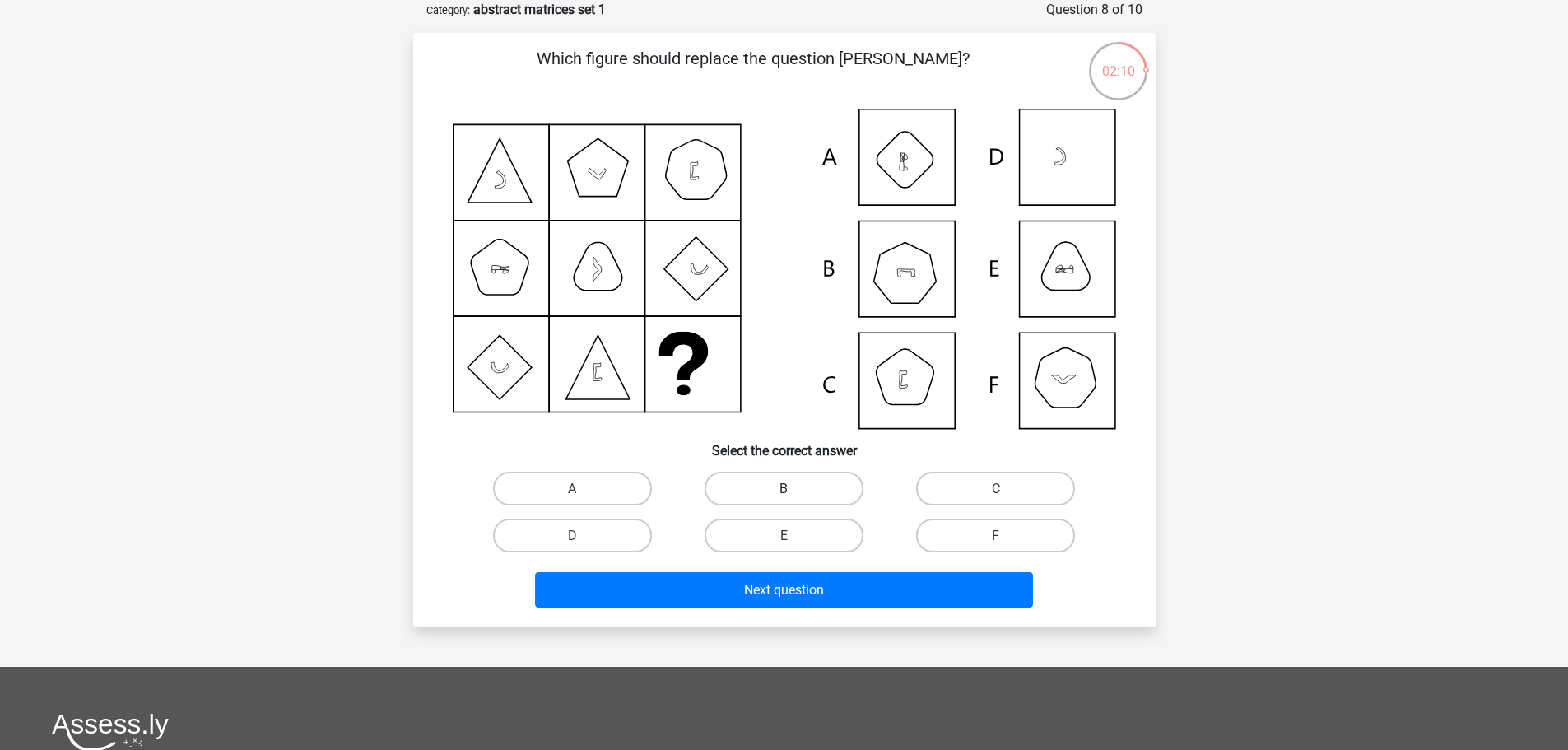
click at [805, 491] on label "B" at bounding box center [784, 488] width 159 height 34
click at [795, 491] on input "B" at bounding box center [789, 493] width 11 height 11
radio input "true"
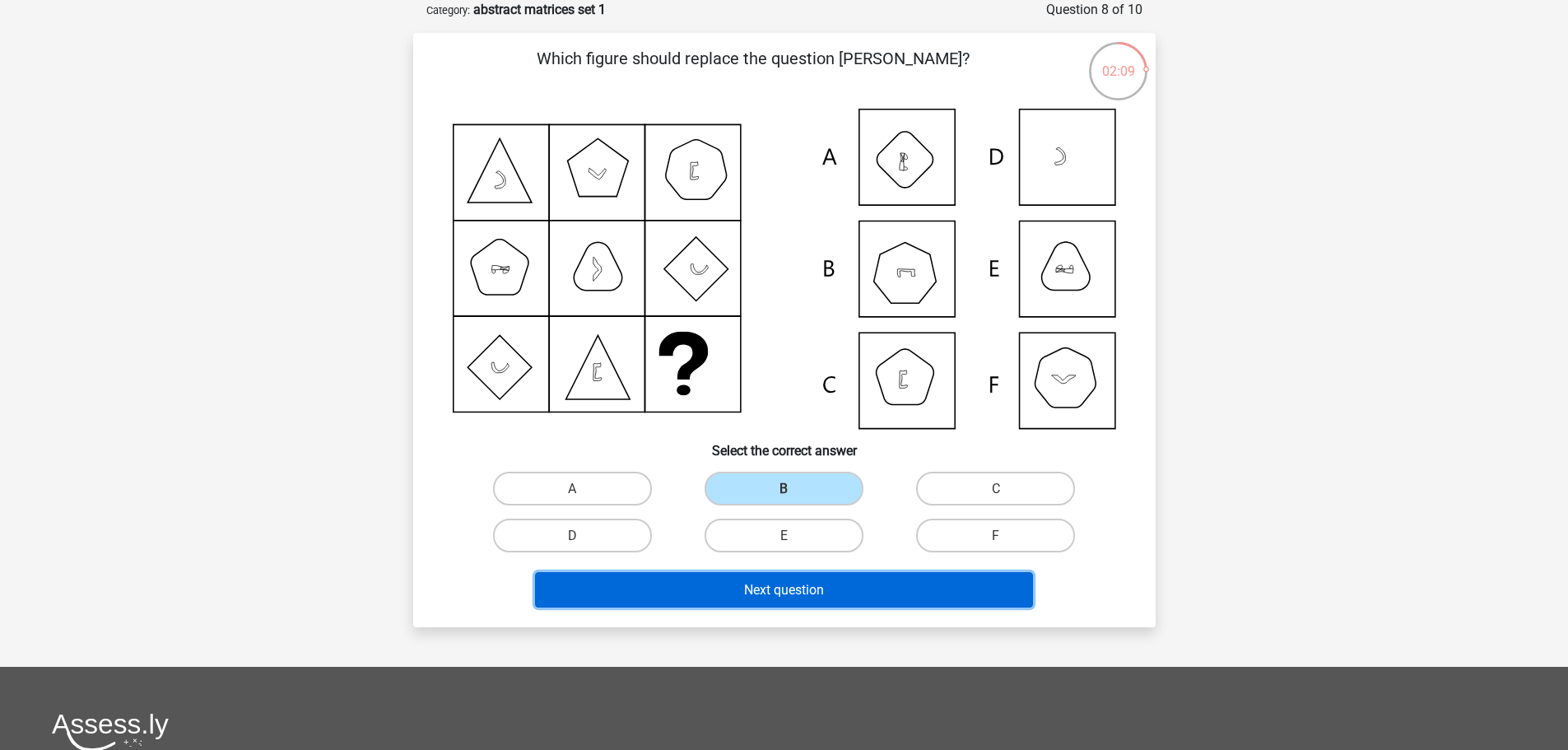
click at [812, 591] on font "Next question" at bounding box center [784, 589] width 79 height 16
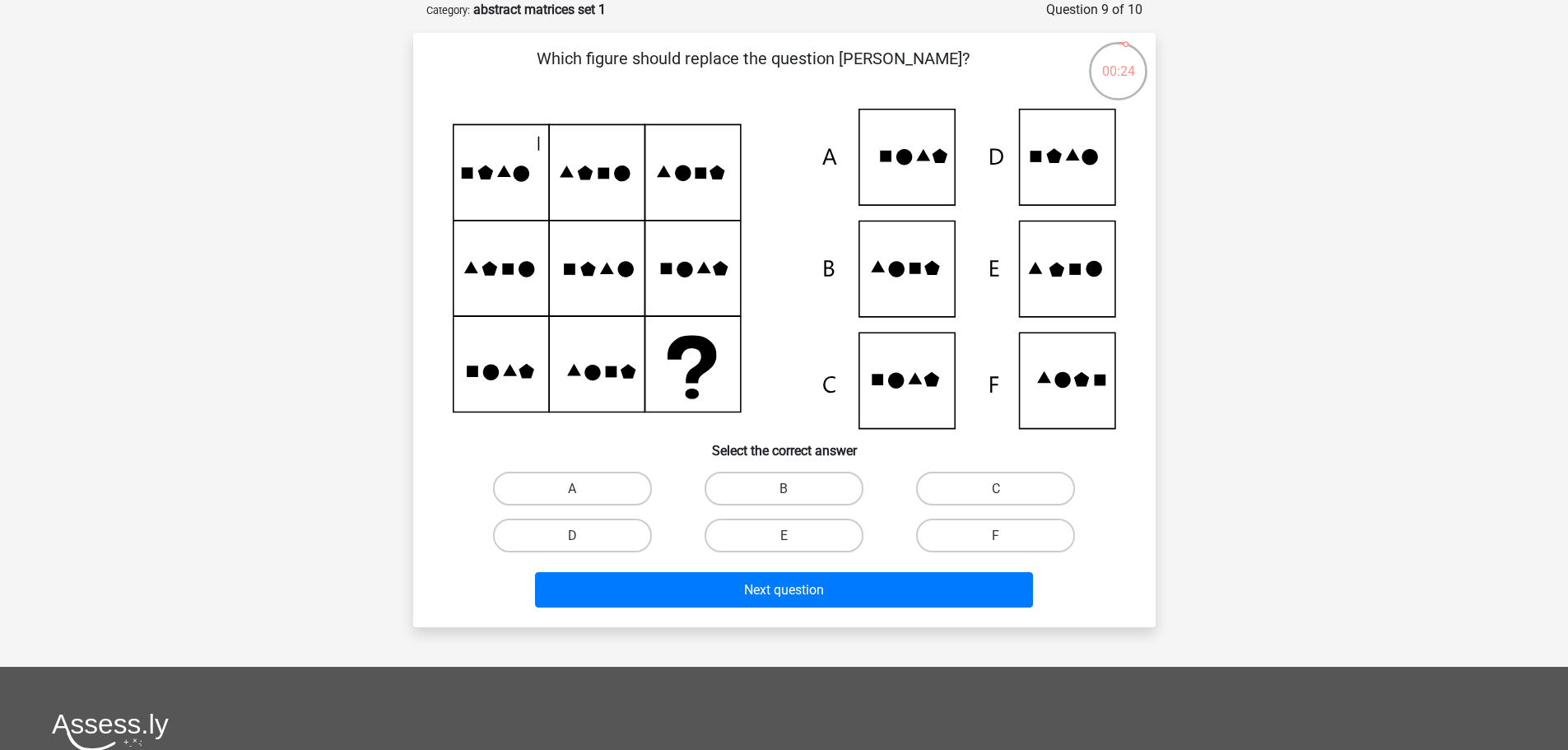
drag, startPoint x: 947, startPoint y: 149, endPoint x: 857, endPoint y: 286, distance: 163.9
click at [946, 148] on icon at bounding box center [784, 269] width 663 height 321
click at [572, 474] on label "A" at bounding box center [573, 488] width 159 height 34
click at [572, 488] on input "A" at bounding box center [577, 493] width 11 height 11
radio input "true"
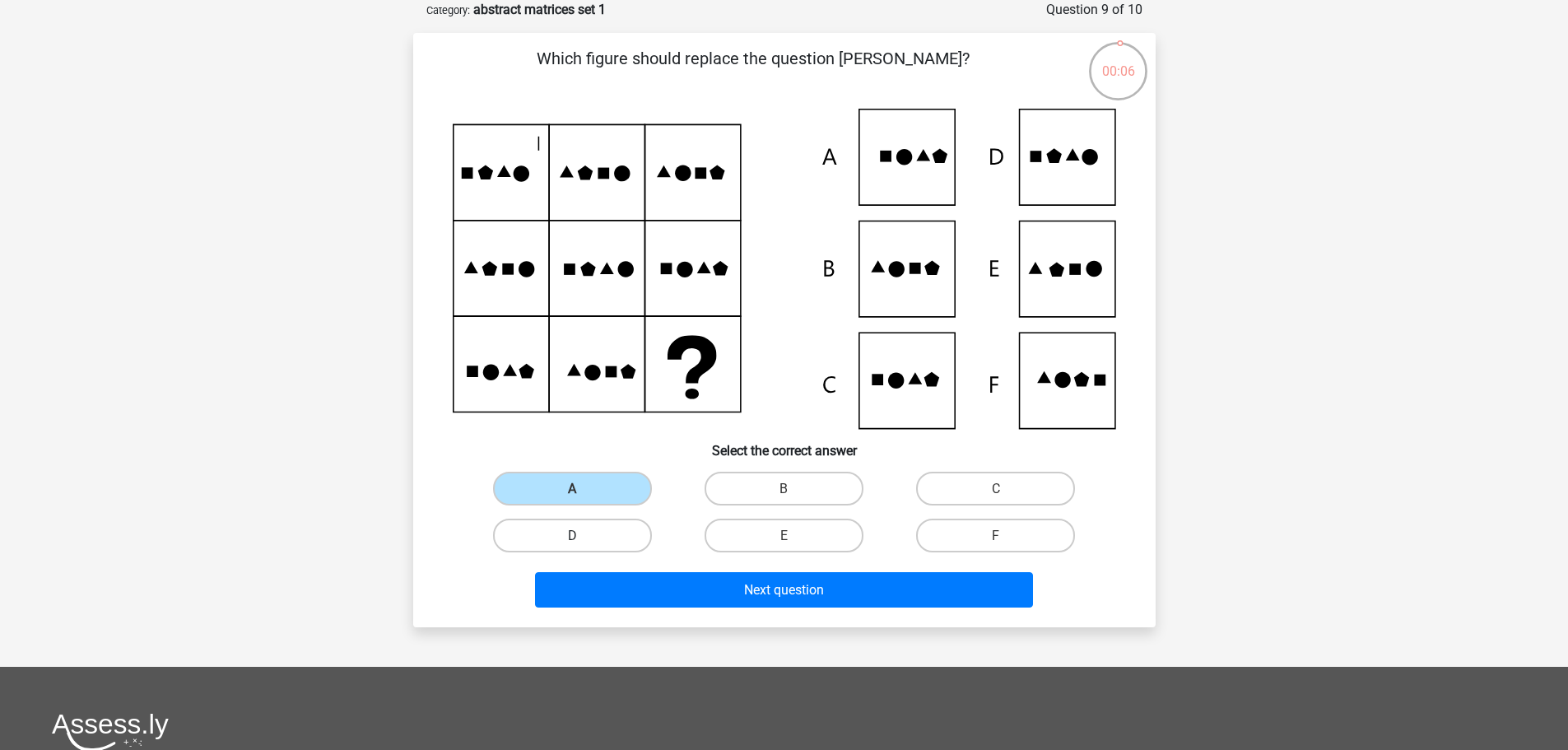
click at [607, 525] on label "D" at bounding box center [573, 535] width 159 height 34
click at [583, 535] on input "D" at bounding box center [577, 541] width 11 height 11
radio input "true"
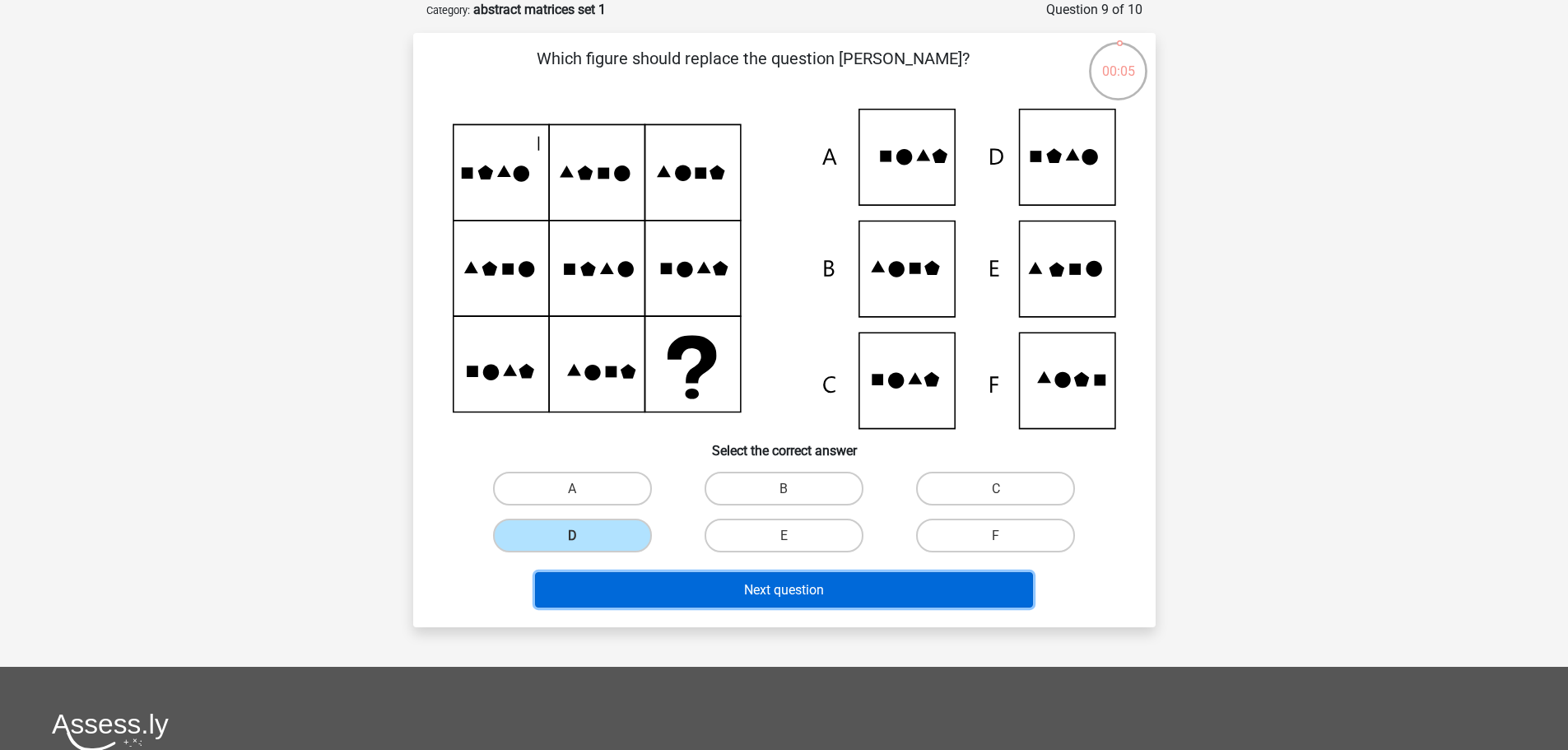
click at [706, 578] on button "Next question" at bounding box center [784, 589] width 498 height 36
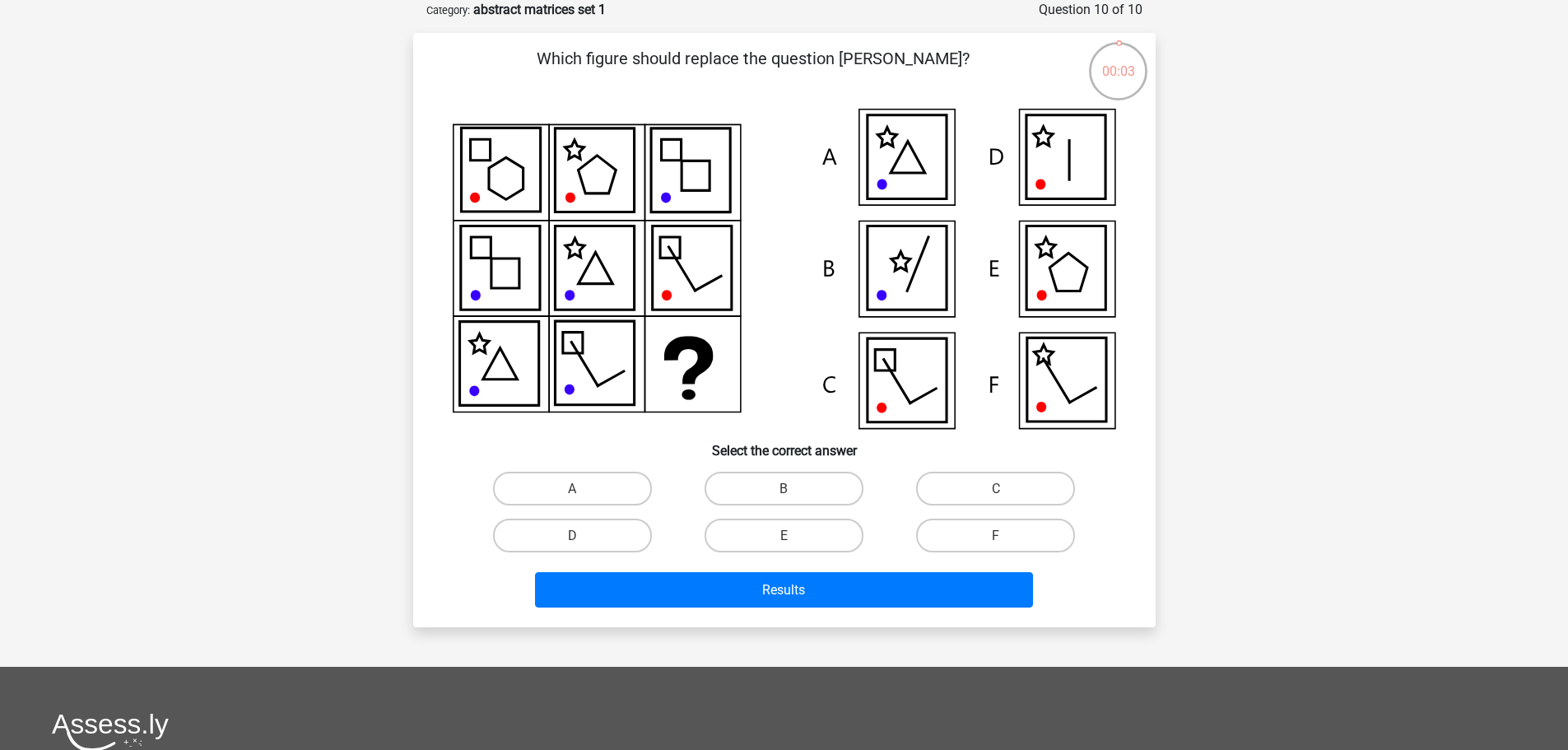
click at [905, 285] on icon at bounding box center [906, 269] width 79 height 84
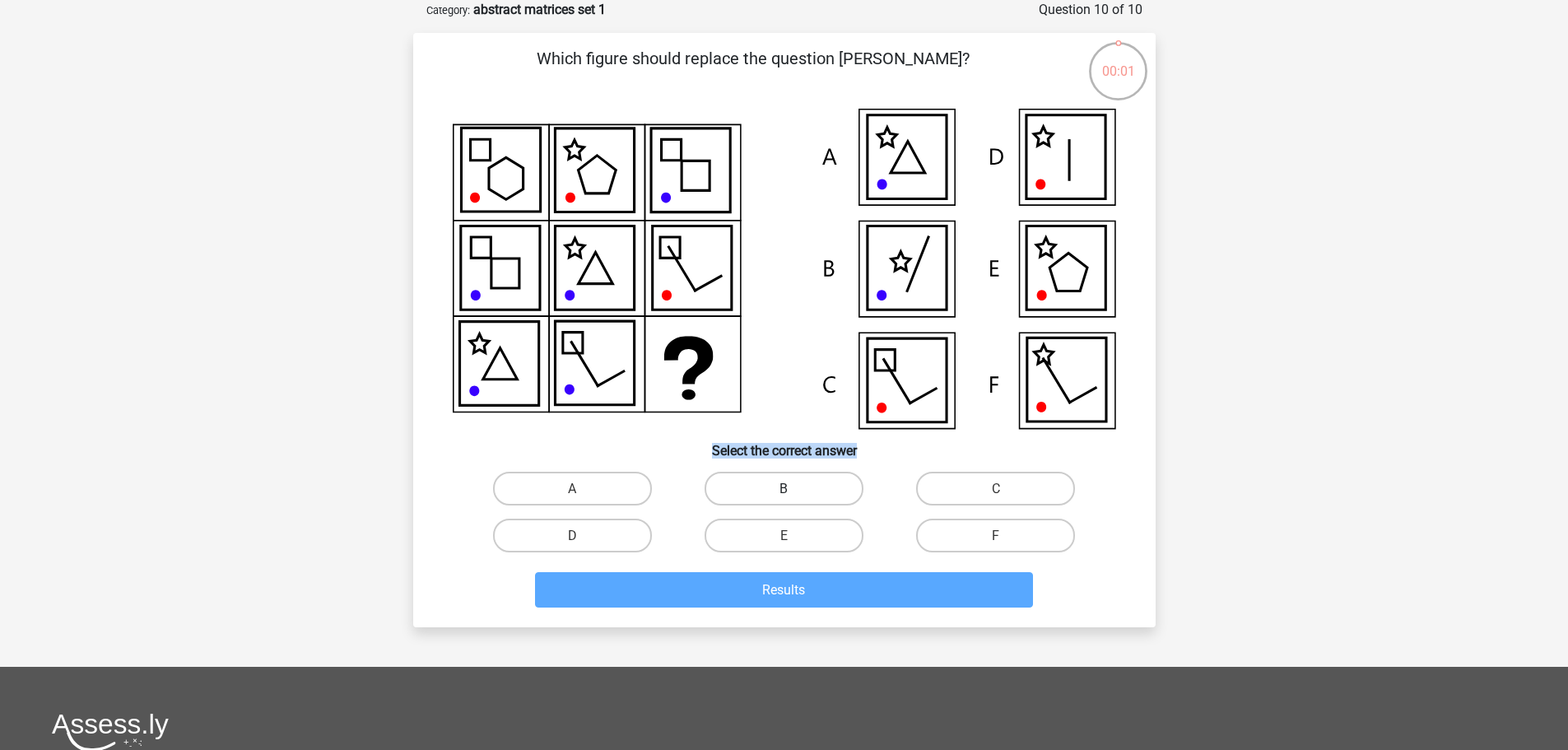
click at [827, 492] on label "B" at bounding box center [784, 488] width 159 height 34
click at [795, 492] on input "B" at bounding box center [789, 493] width 11 height 11
radio input "true"
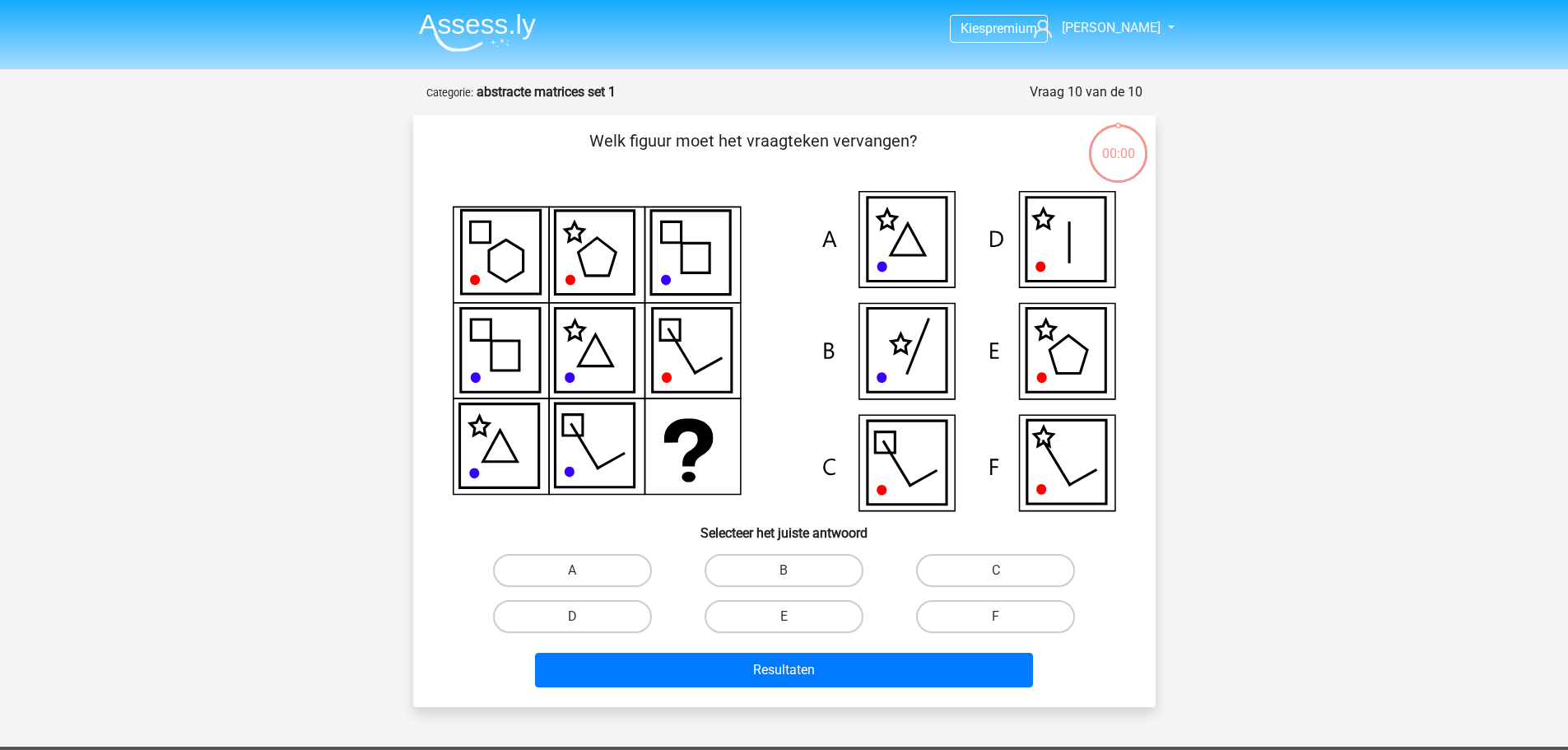
scroll to position [82, 0]
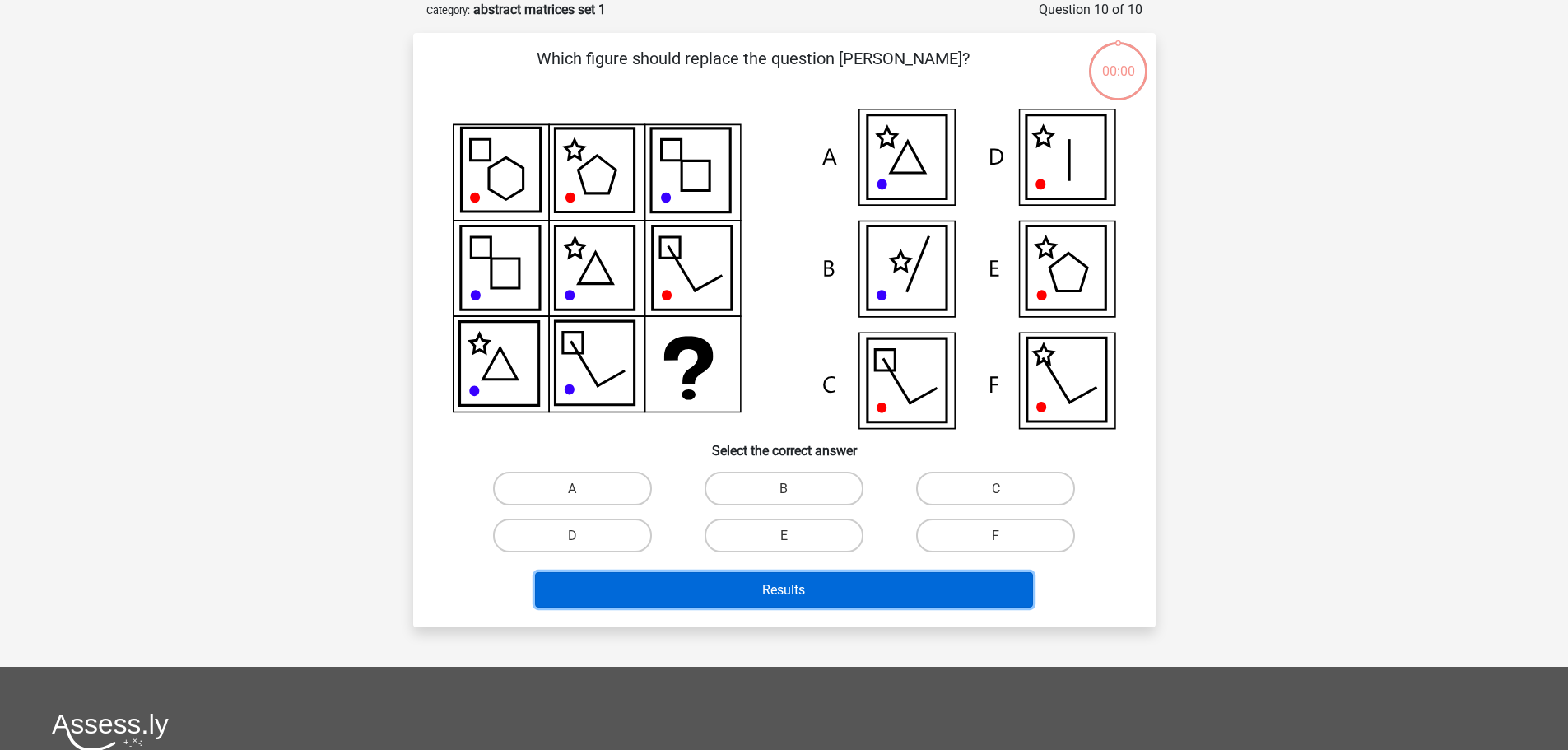
click at [866, 583] on button "Results" at bounding box center [784, 589] width 498 height 36
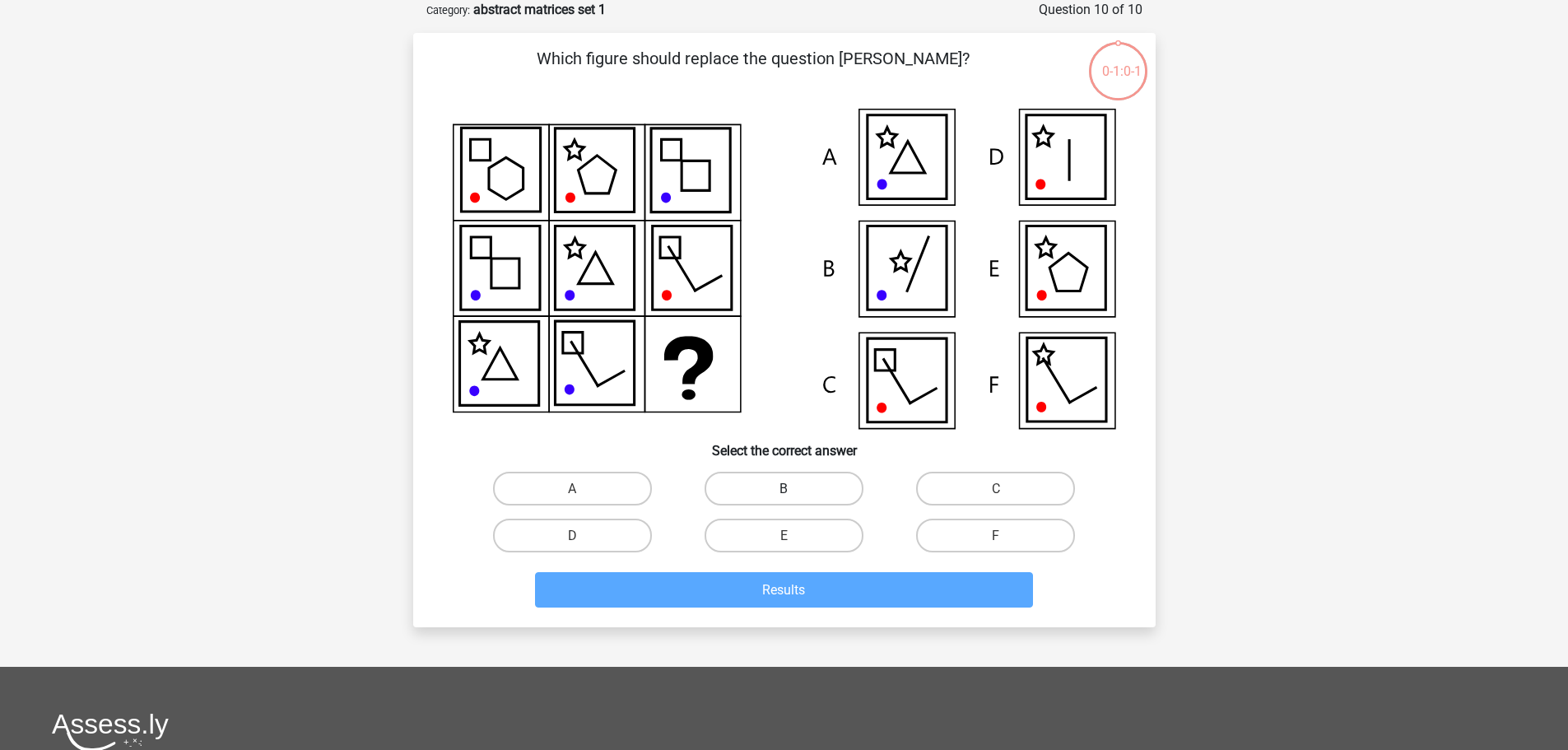
click at [781, 499] on label "B" at bounding box center [784, 488] width 159 height 34
click at [784, 499] on input "B" at bounding box center [789, 493] width 11 height 11
radio input "true"
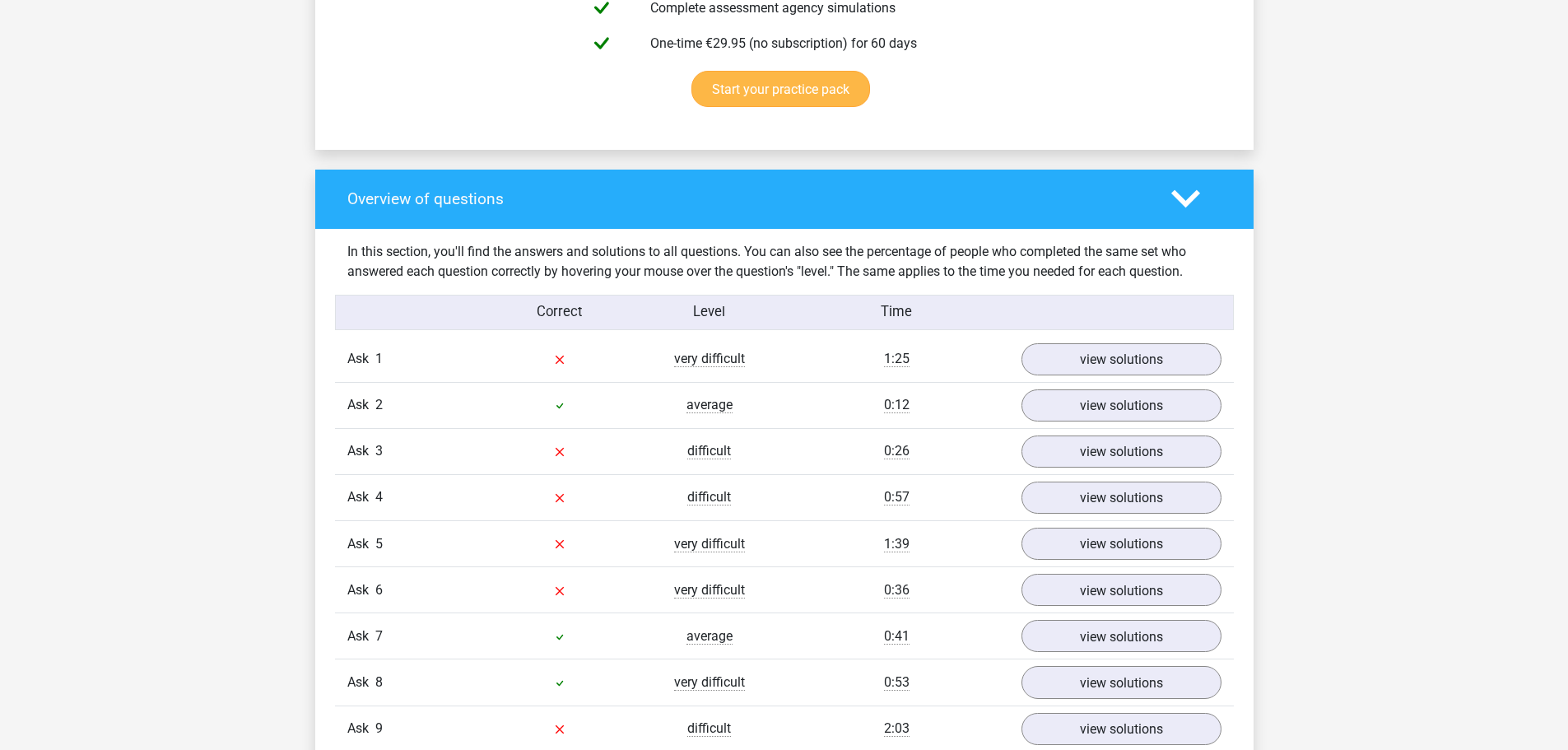
scroll to position [1071, 0]
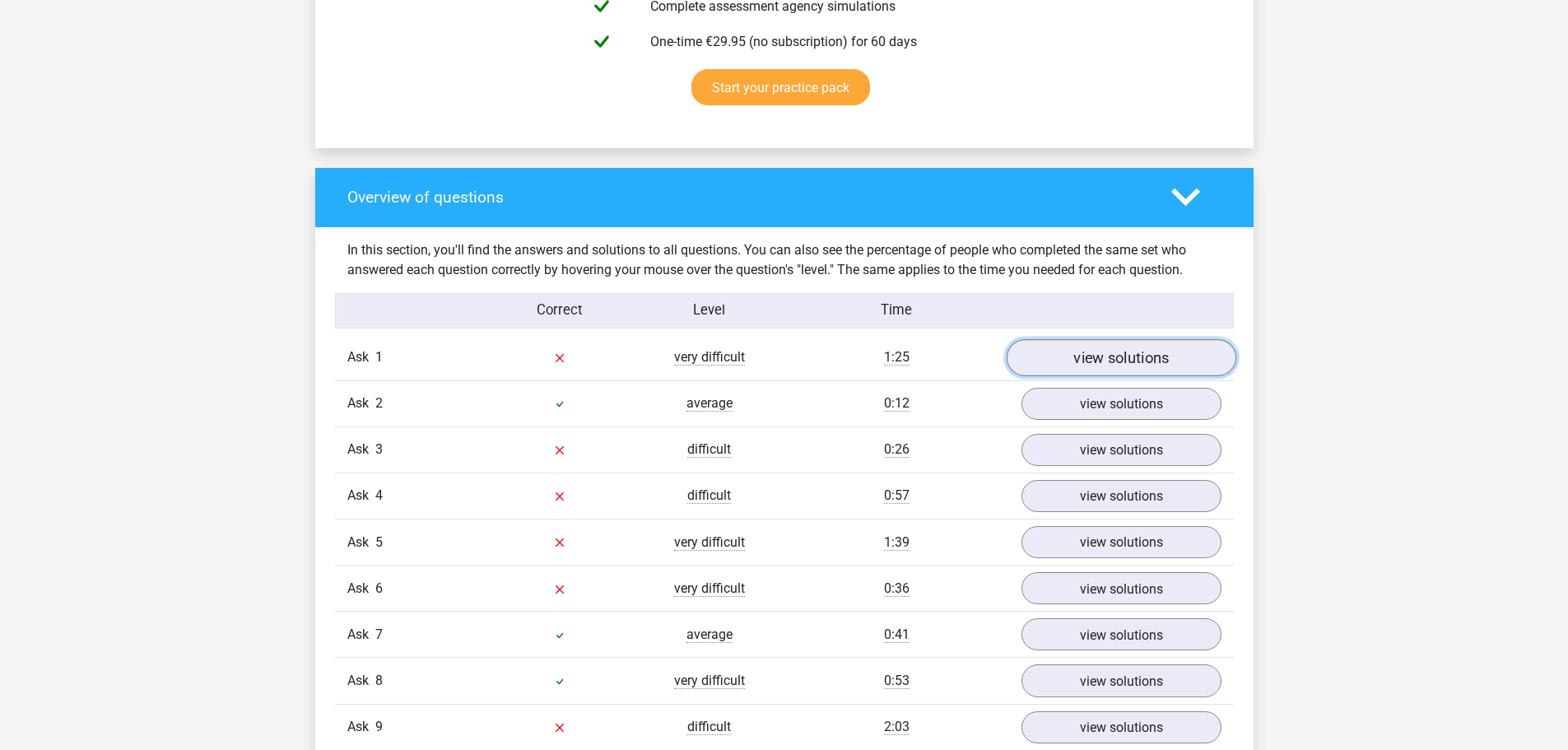
click at [1100, 362] on font "view solutions" at bounding box center [1121, 357] width 96 height 18
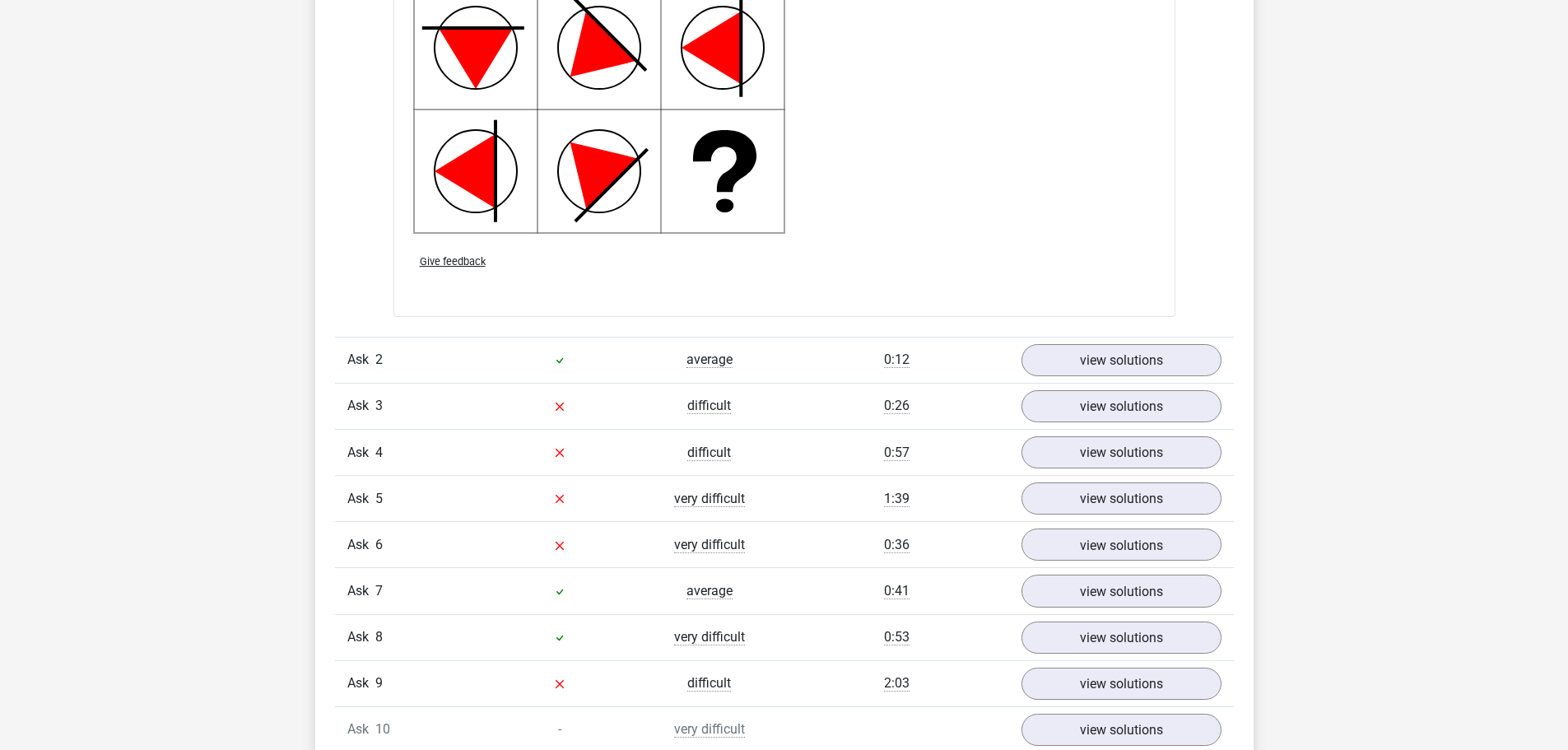
scroll to position [2388, 0]
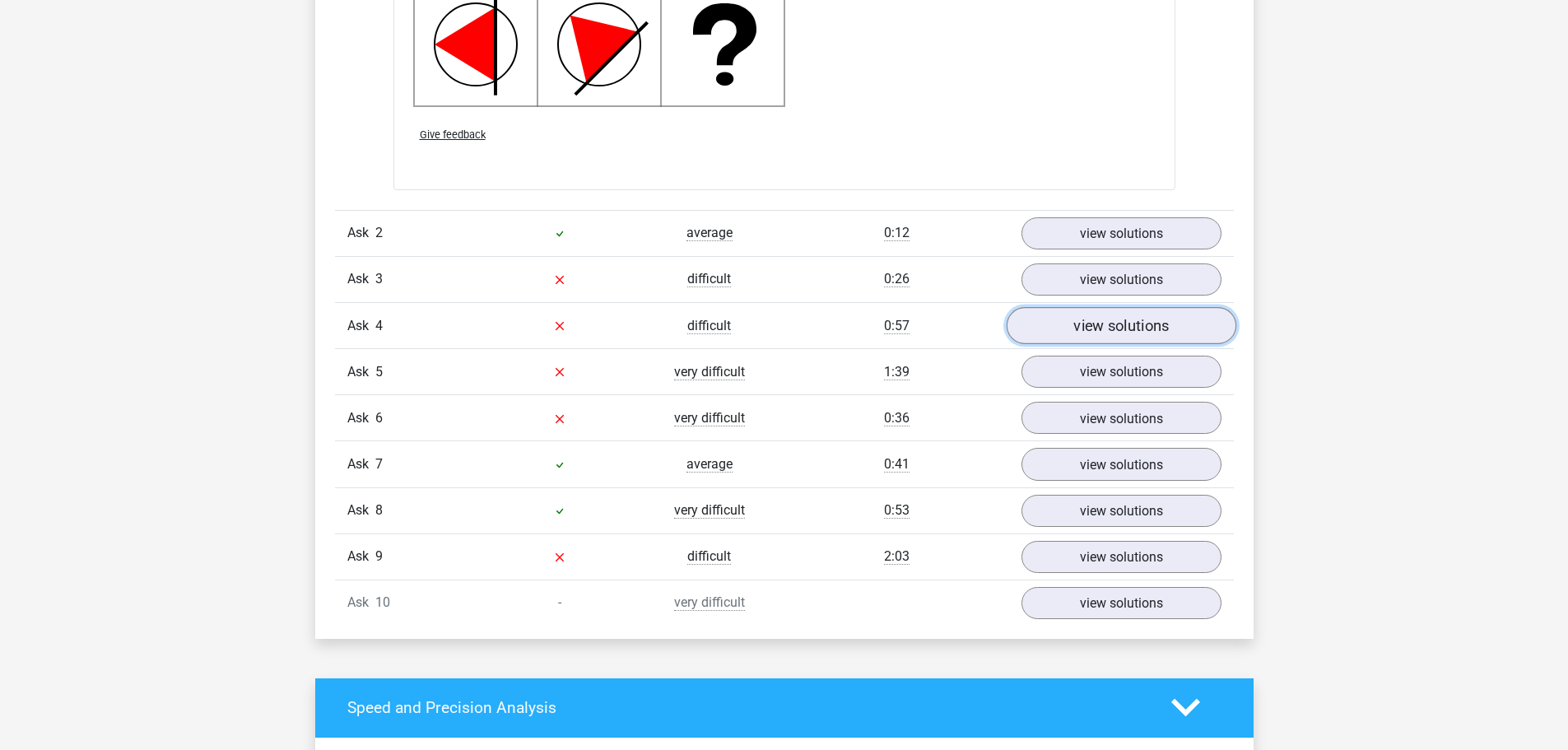
click at [1079, 333] on font "view solutions" at bounding box center [1121, 326] width 96 height 18
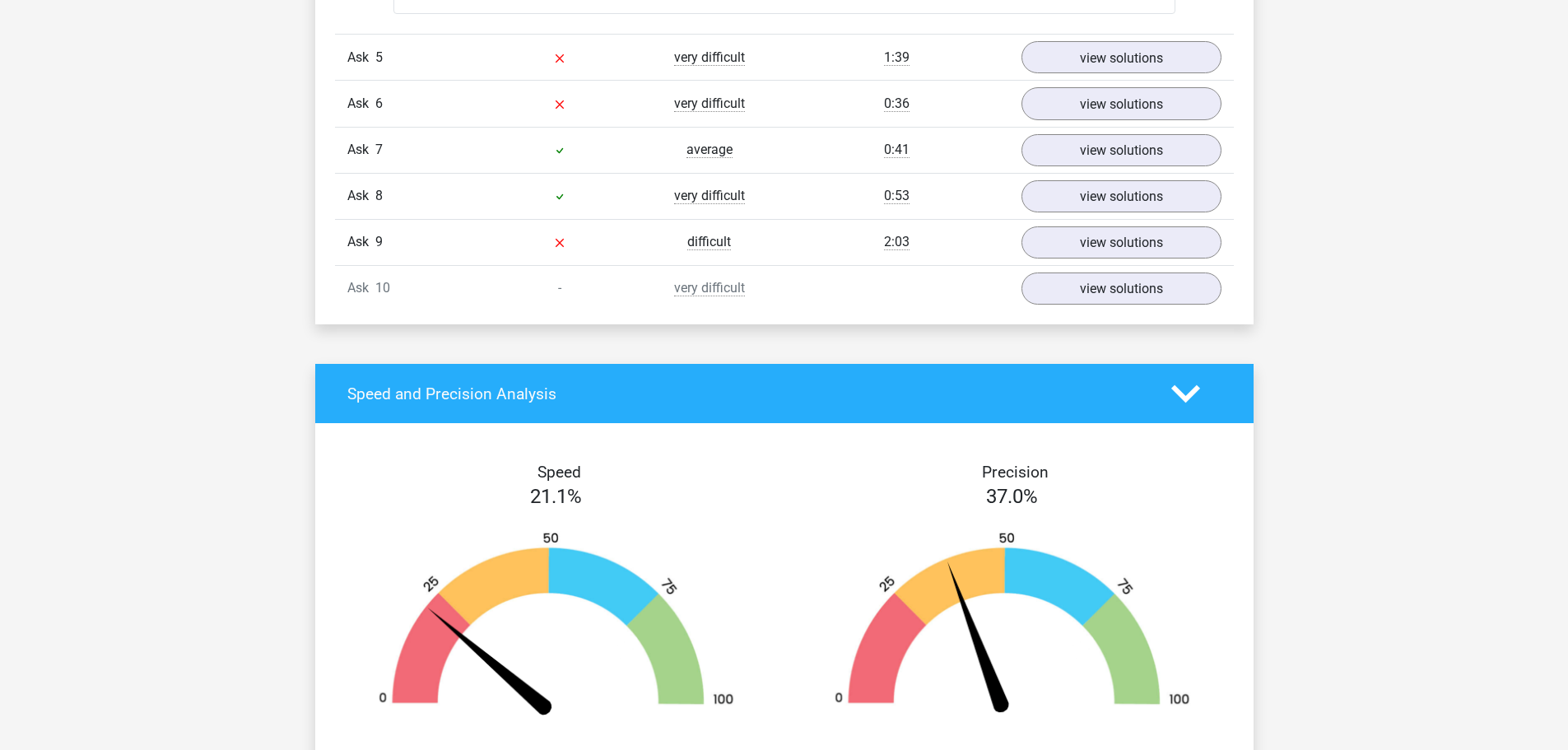
scroll to position [3458, 0]
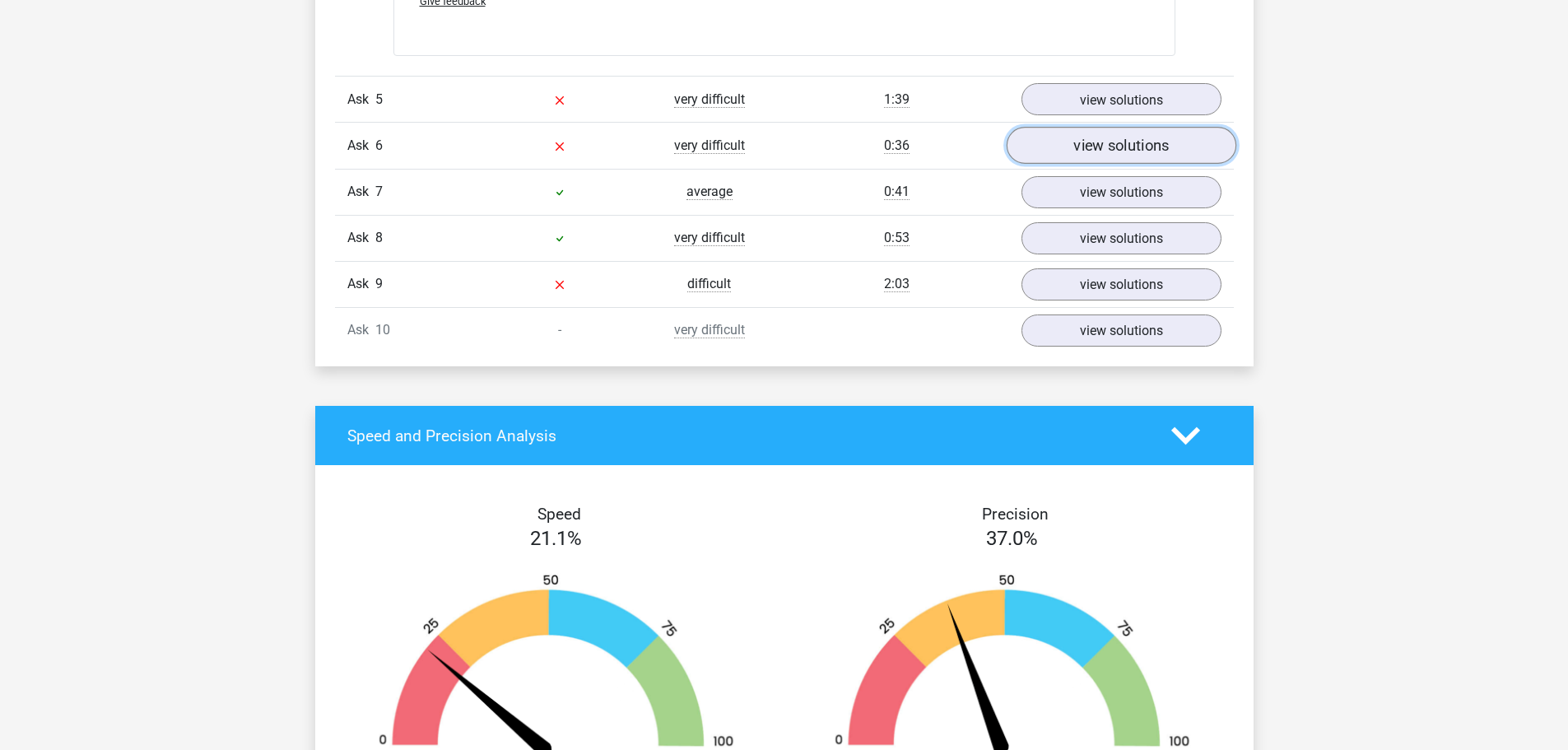
click at [1084, 139] on font "view solutions" at bounding box center [1121, 146] width 96 height 18
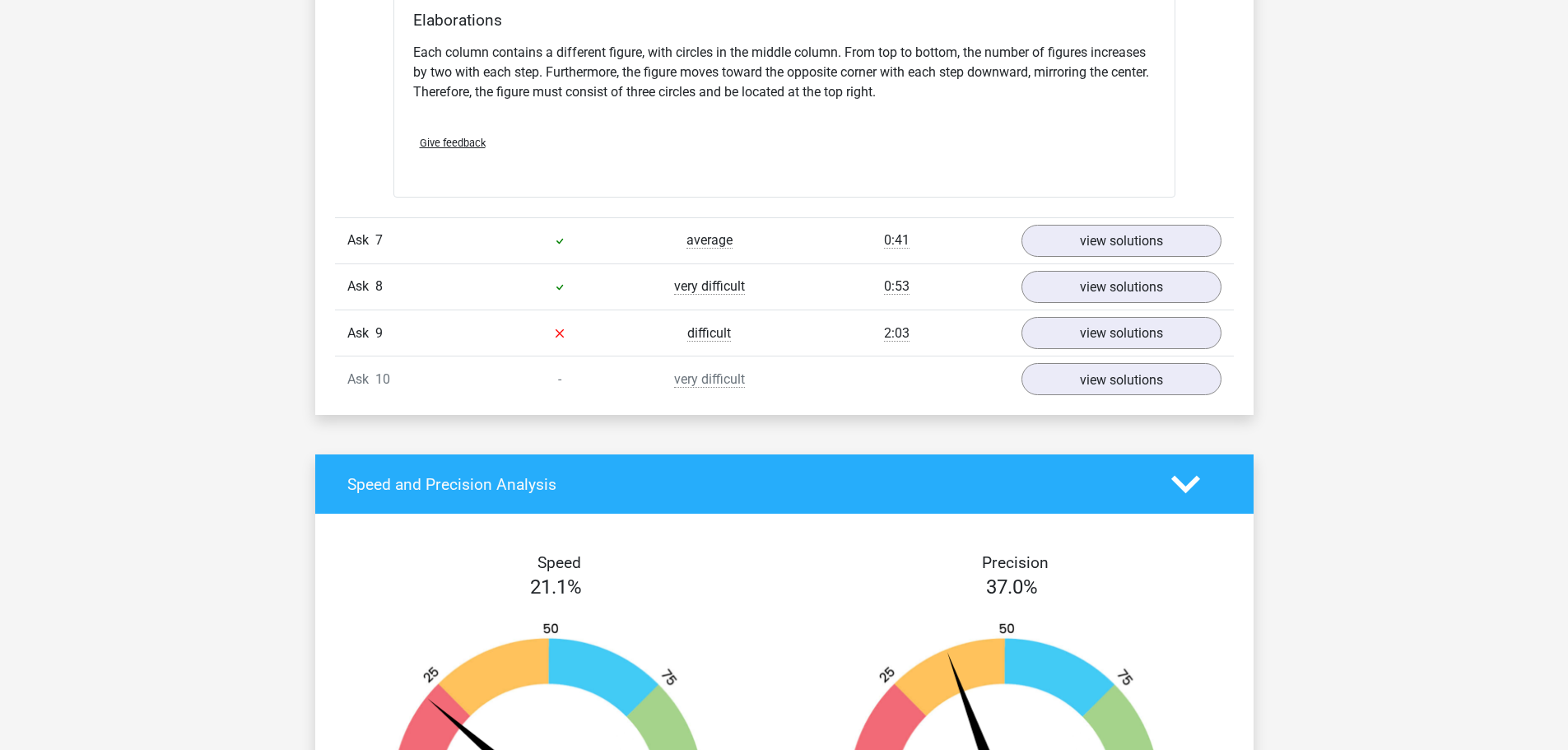
scroll to position [4199, 0]
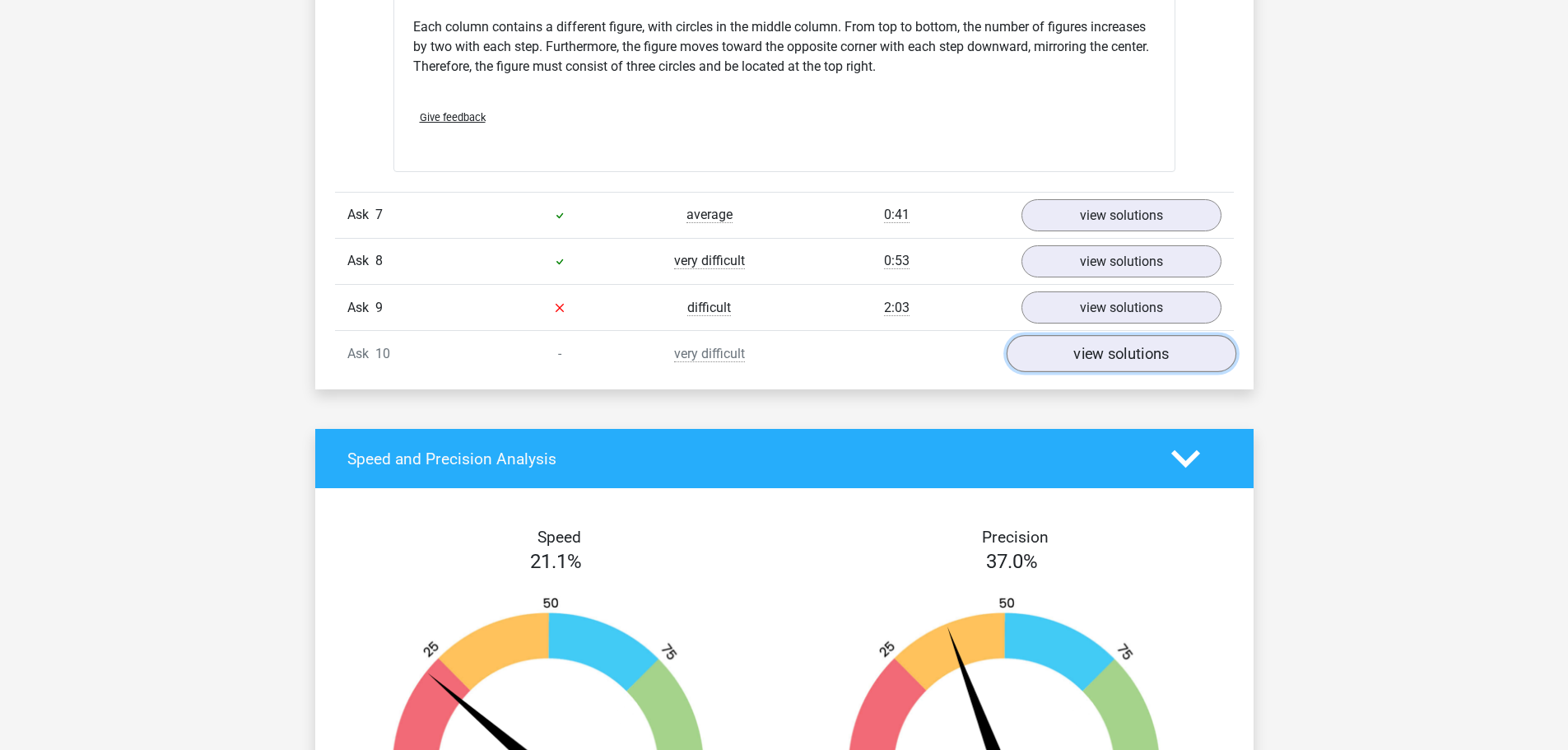
click at [1126, 354] on font "view solutions" at bounding box center [1121, 354] width 96 height 18
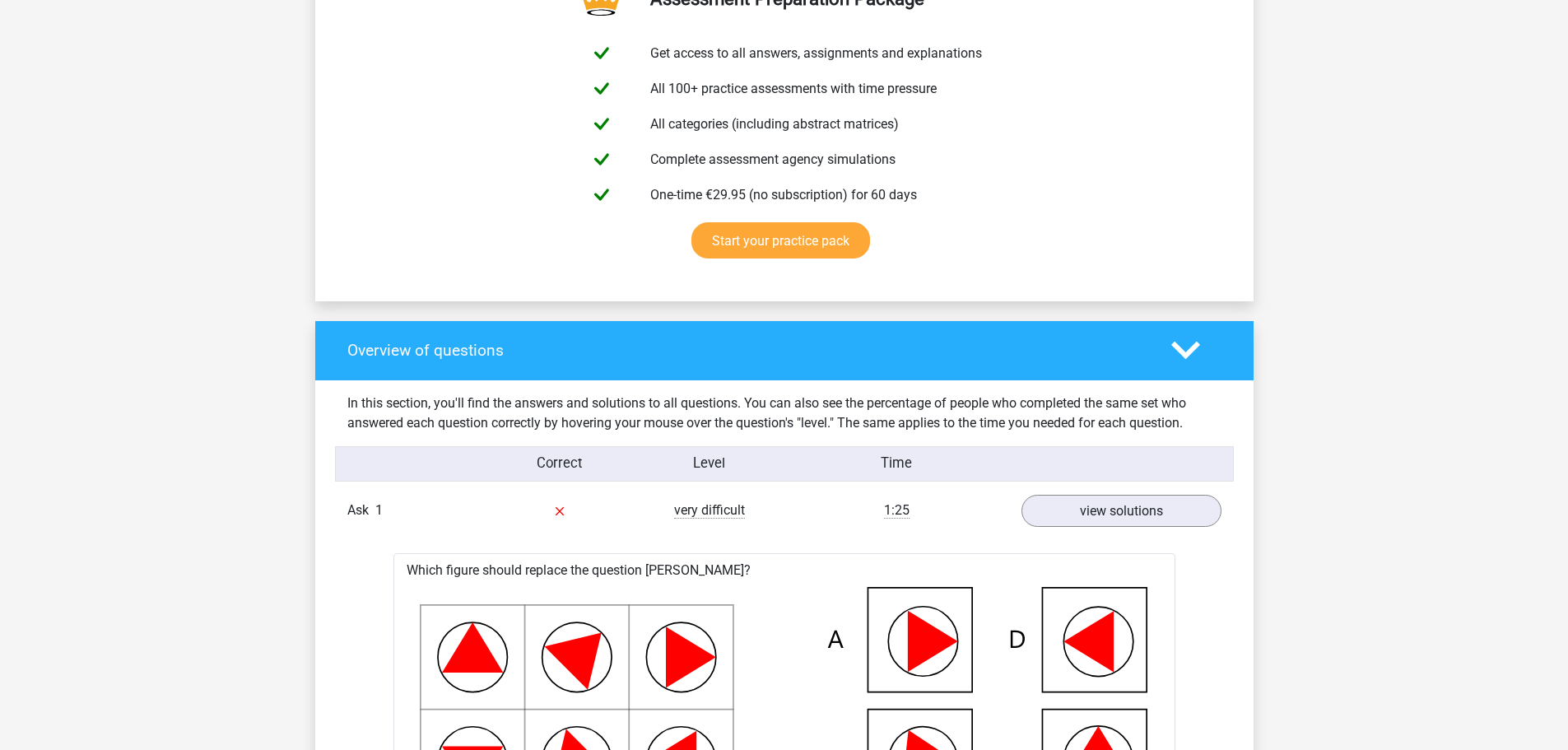
scroll to position [0, 0]
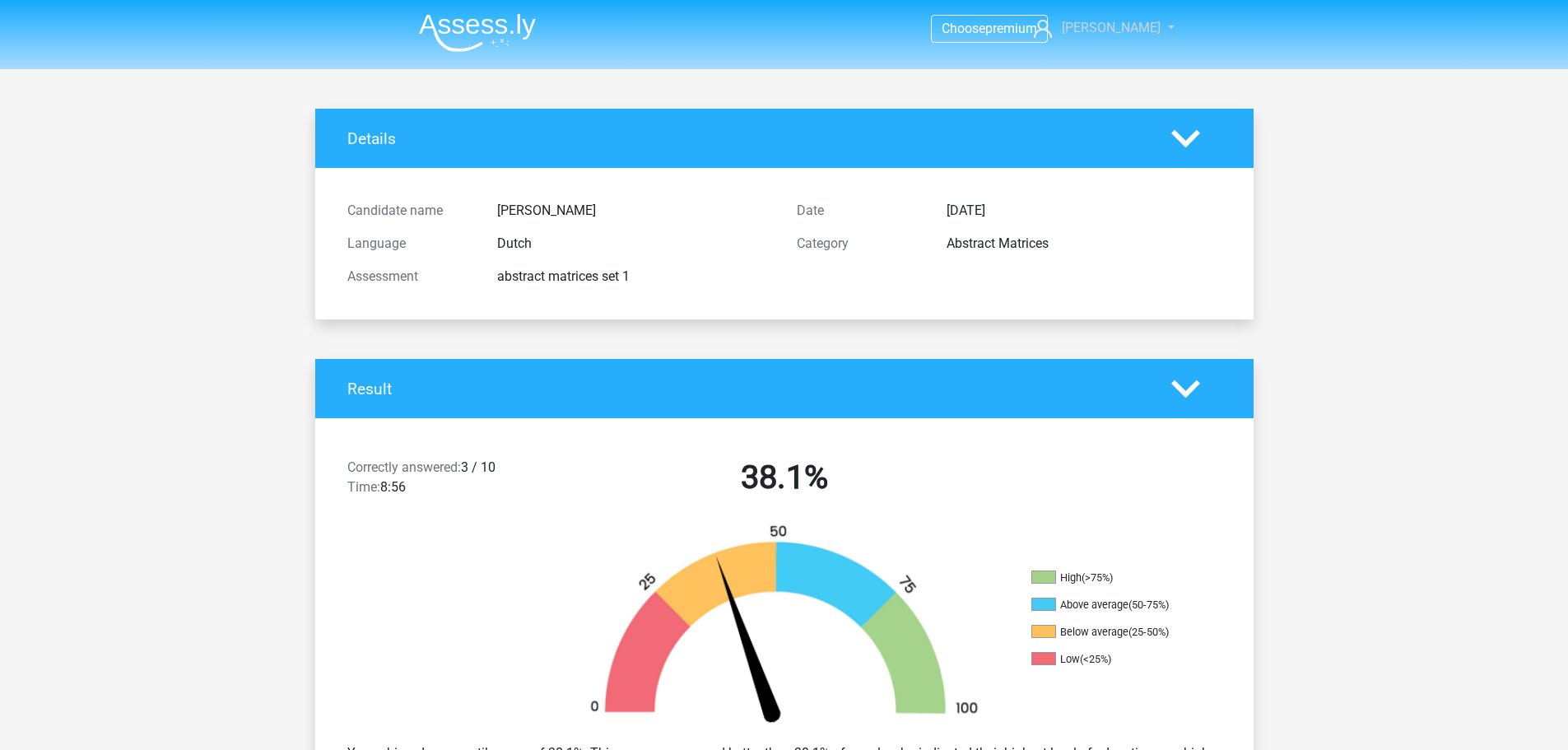
click at [1129, 21] on font "[PERSON_NAME]" at bounding box center [1111, 27] width 99 height 16
click at [1081, 97] on font "Choose premium" at bounding box center [1119, 104] width 99 height 16
